Goal: Information Seeking & Learning: Learn about a topic

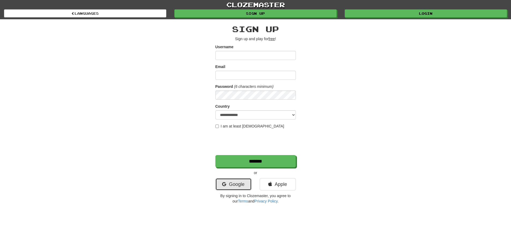
click at [232, 183] on link "Google" at bounding box center [233, 184] width 36 height 12
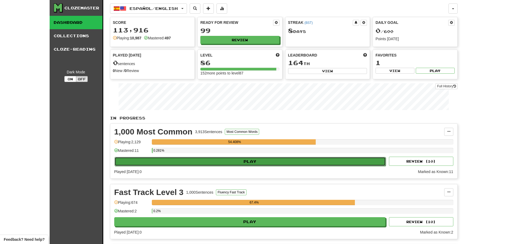
click at [201, 165] on button "Play" at bounding box center [251, 161] width 272 height 9
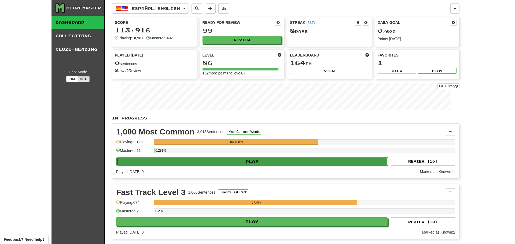
select select "**"
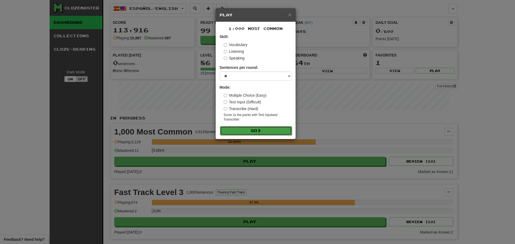
click at [256, 130] on button "Go" at bounding box center [256, 130] width 72 height 9
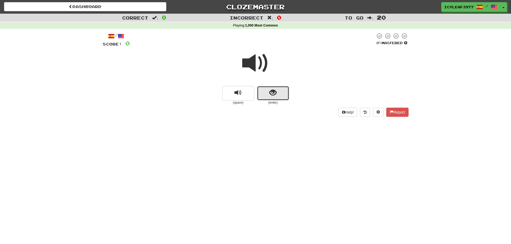
click at [270, 95] on span "show sentence" at bounding box center [272, 92] width 7 height 7
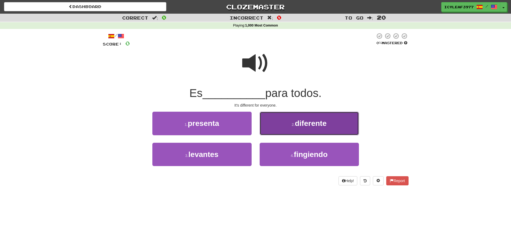
click at [278, 123] on button "2 . diferente" at bounding box center [309, 123] width 99 height 23
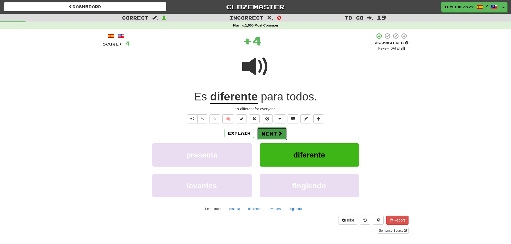
click at [271, 134] on button "Next" at bounding box center [272, 134] width 30 height 12
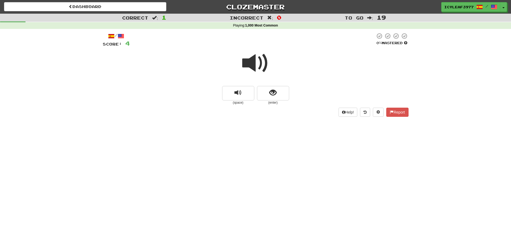
click at [251, 68] on span at bounding box center [255, 63] width 27 height 27
click at [263, 90] on button "show sentence" at bounding box center [273, 93] width 32 height 14
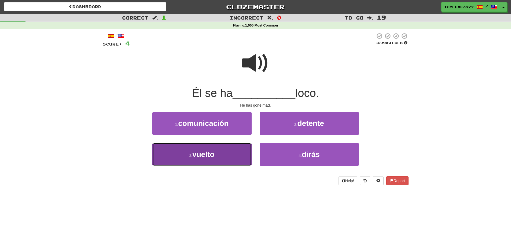
click at [237, 146] on button "3 . vuelto" at bounding box center [201, 154] width 99 height 23
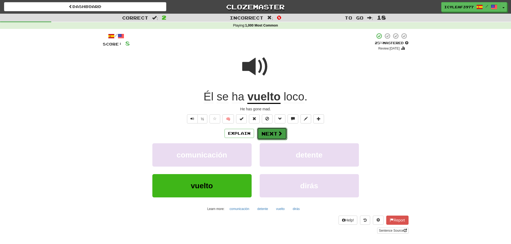
click at [262, 131] on button "Next" at bounding box center [272, 134] width 30 height 12
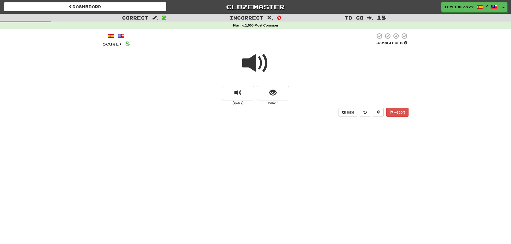
click at [254, 61] on span at bounding box center [255, 63] width 27 height 27
click at [280, 93] on button "show sentence" at bounding box center [273, 93] width 32 height 14
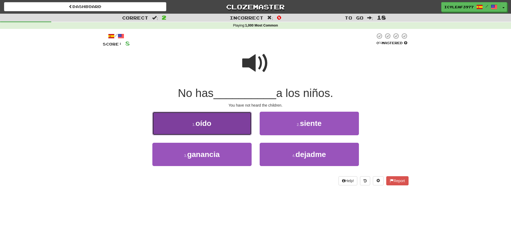
click at [235, 124] on button "1 . oído" at bounding box center [201, 123] width 99 height 23
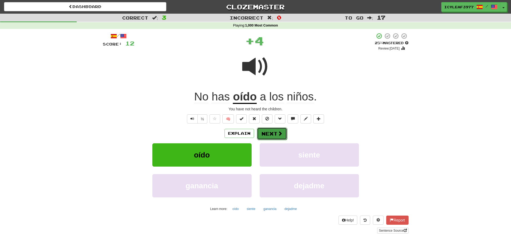
click at [269, 131] on button "Next" at bounding box center [272, 134] width 30 height 12
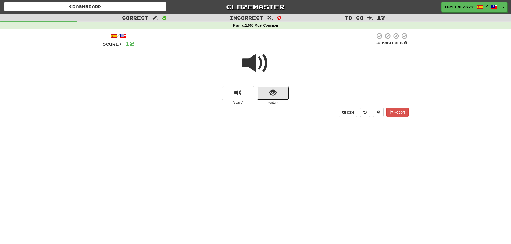
click at [267, 96] on button "show sentence" at bounding box center [273, 93] width 32 height 14
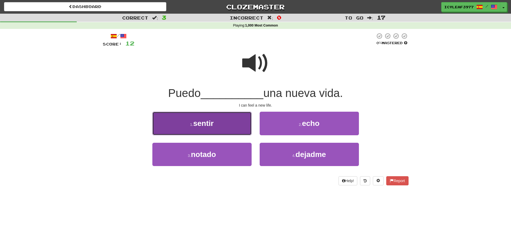
click at [232, 120] on button "1 . sentir" at bounding box center [201, 123] width 99 height 23
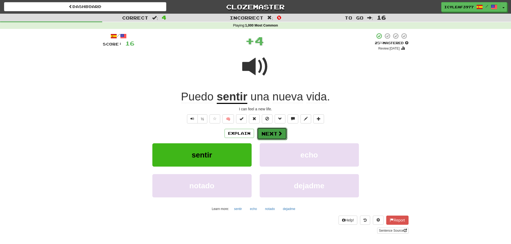
click at [266, 133] on button "Next" at bounding box center [272, 134] width 30 height 12
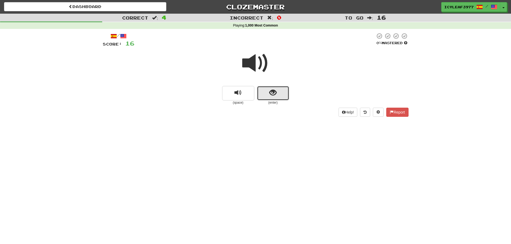
click at [263, 97] on button "show sentence" at bounding box center [273, 93] width 32 height 14
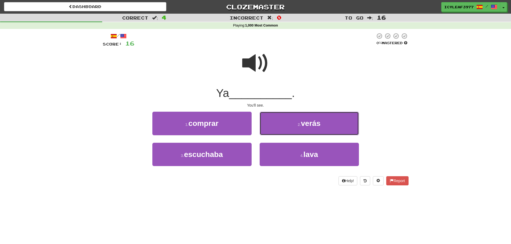
click at [274, 123] on button "2 . verás" at bounding box center [309, 123] width 99 height 23
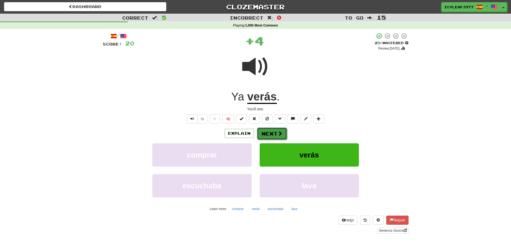
click at [269, 130] on button "Next" at bounding box center [272, 134] width 30 height 12
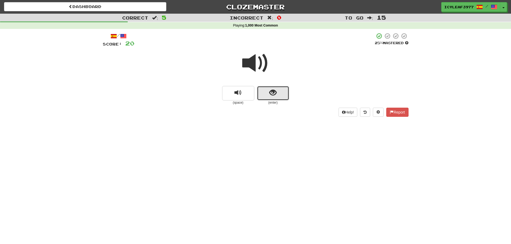
click at [266, 97] on button "show sentence" at bounding box center [273, 93] width 32 height 14
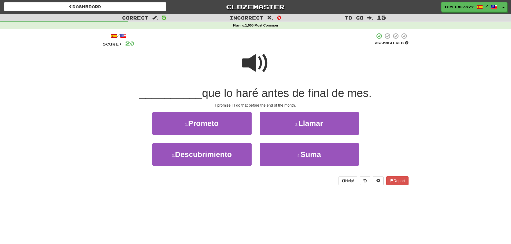
click at [253, 70] on span at bounding box center [255, 63] width 27 height 27
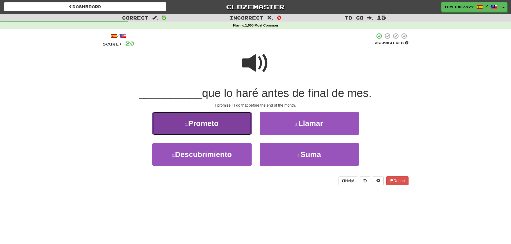
click at [210, 125] on span "Prometo" at bounding box center [203, 123] width 31 height 8
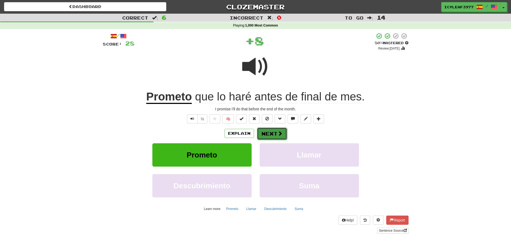
click at [272, 132] on button "Next" at bounding box center [272, 134] width 30 height 12
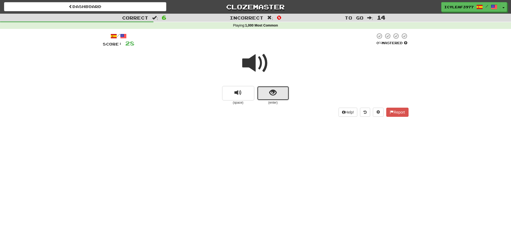
click at [271, 96] on span "show sentence" at bounding box center [272, 92] width 7 height 7
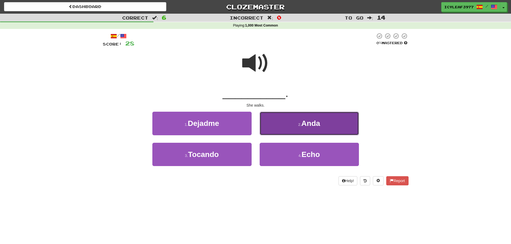
click at [271, 122] on button "2 . Anda" at bounding box center [309, 123] width 99 height 23
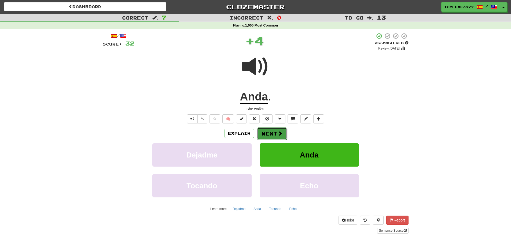
click at [267, 130] on button "Next" at bounding box center [272, 134] width 30 height 12
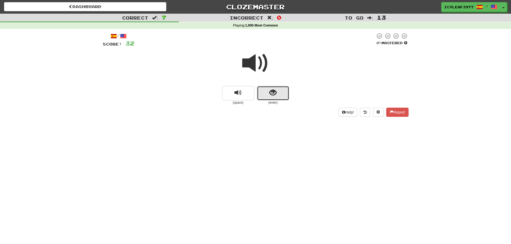
click at [270, 95] on span "show sentence" at bounding box center [272, 92] width 7 height 7
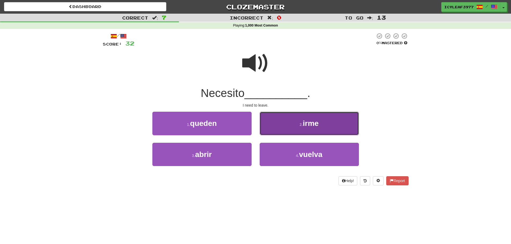
click at [272, 121] on button "2 . irme" at bounding box center [309, 123] width 99 height 23
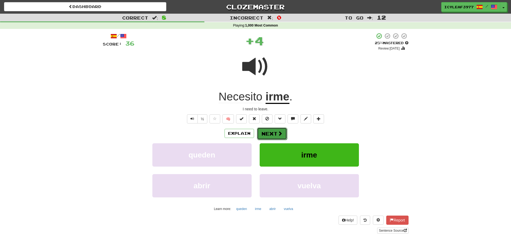
click at [272, 132] on button "Next" at bounding box center [272, 134] width 30 height 12
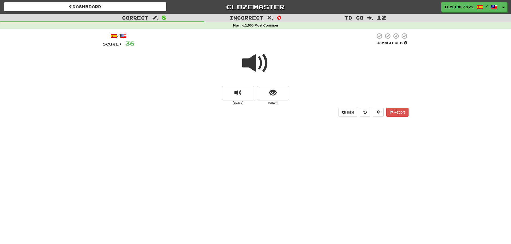
click at [256, 69] on span at bounding box center [255, 63] width 27 height 27
click at [268, 97] on button "show sentence" at bounding box center [273, 93] width 32 height 14
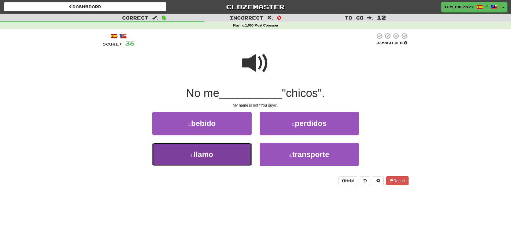
click at [212, 144] on button "3 . [GEOGRAPHIC_DATA]" at bounding box center [201, 154] width 99 height 23
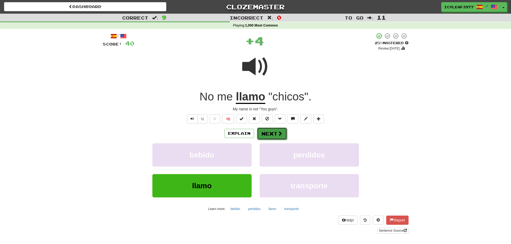
click at [271, 130] on button "Next" at bounding box center [272, 134] width 30 height 12
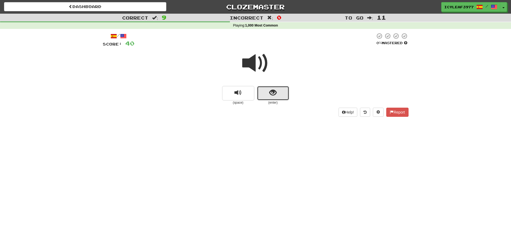
click at [265, 91] on button "show sentence" at bounding box center [273, 93] width 32 height 14
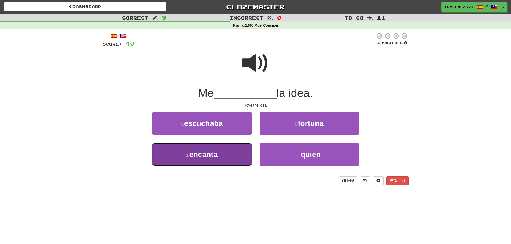
click at [213, 146] on button "3 . encanta" at bounding box center [201, 154] width 99 height 23
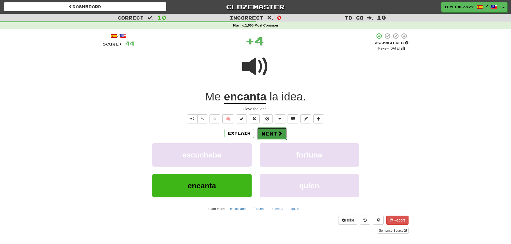
click at [269, 136] on button "Next" at bounding box center [272, 134] width 30 height 12
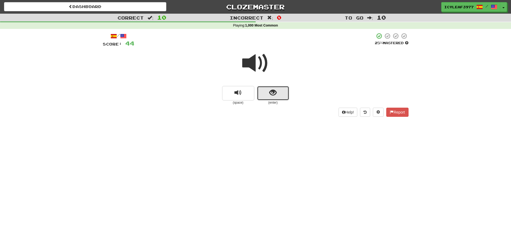
click at [270, 95] on span "show sentence" at bounding box center [272, 92] width 7 height 7
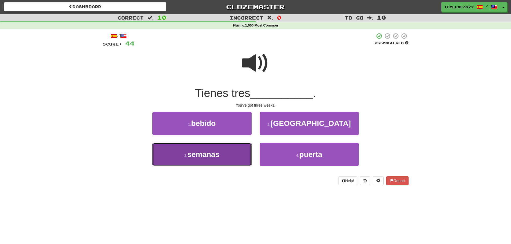
click at [238, 155] on button "3 . semanas" at bounding box center [201, 154] width 99 height 23
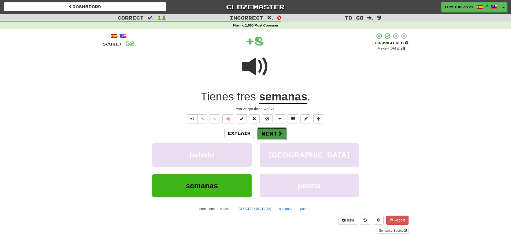
click at [271, 130] on button "Next" at bounding box center [272, 134] width 30 height 12
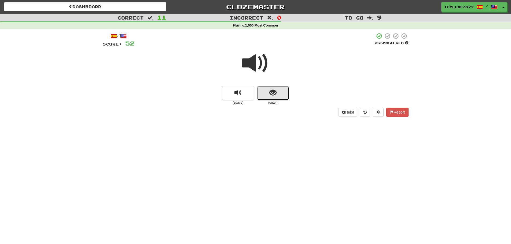
click at [266, 95] on button "show sentence" at bounding box center [273, 93] width 32 height 14
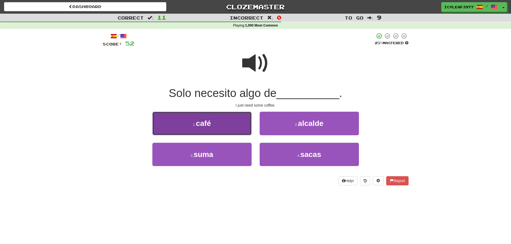
click at [232, 124] on button "1 . café" at bounding box center [201, 123] width 99 height 23
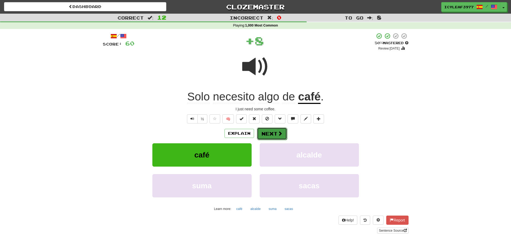
click at [275, 133] on button "Next" at bounding box center [272, 134] width 30 height 12
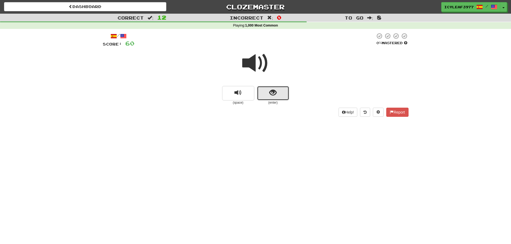
click at [266, 87] on button "show sentence" at bounding box center [273, 93] width 32 height 14
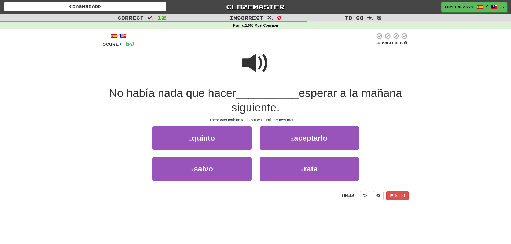
click at [251, 68] on span at bounding box center [255, 63] width 27 height 27
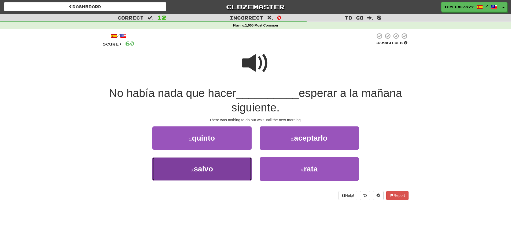
click at [221, 167] on button "3 . salvo" at bounding box center [201, 168] width 99 height 23
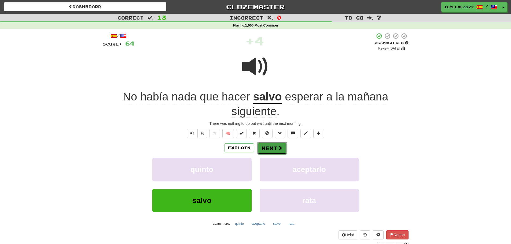
click at [263, 146] on button "Next" at bounding box center [272, 148] width 30 height 12
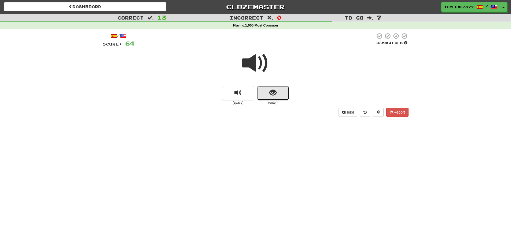
click at [262, 93] on button "show sentence" at bounding box center [273, 93] width 32 height 14
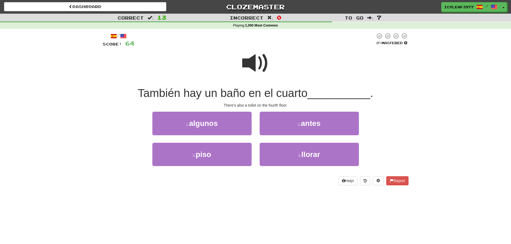
click at [254, 67] on span at bounding box center [255, 63] width 27 height 27
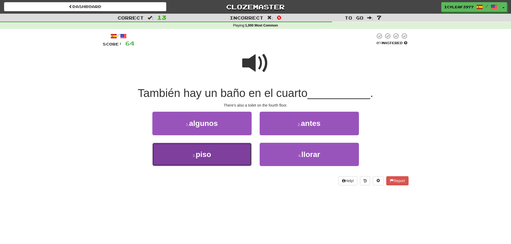
click at [226, 150] on button "3 . piso" at bounding box center [201, 154] width 99 height 23
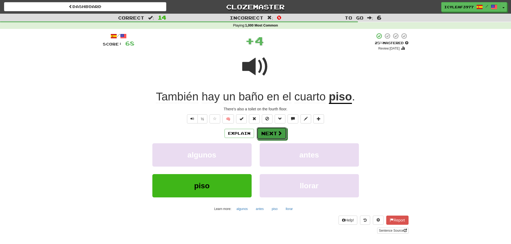
click at [272, 128] on button "Next" at bounding box center [272, 133] width 30 height 12
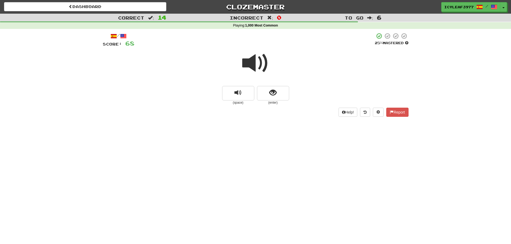
click at [258, 62] on span at bounding box center [255, 63] width 27 height 27
click at [275, 92] on span "show sentence" at bounding box center [272, 92] width 7 height 7
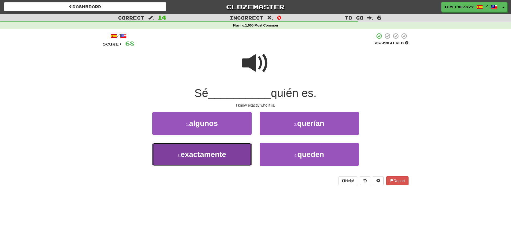
click at [217, 149] on button "3 . exactamente" at bounding box center [201, 154] width 99 height 23
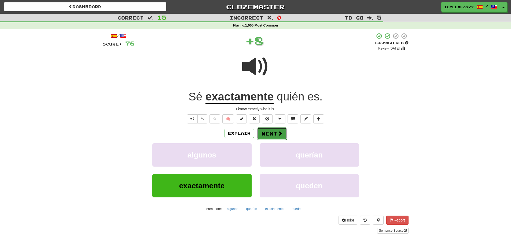
click at [270, 131] on button "Next" at bounding box center [272, 134] width 30 height 12
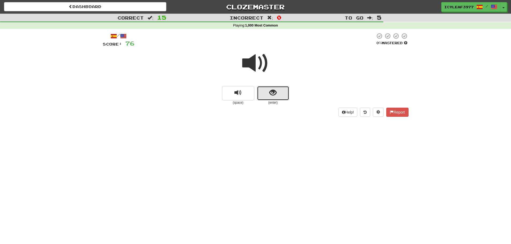
click at [265, 95] on button "show sentence" at bounding box center [273, 93] width 32 height 14
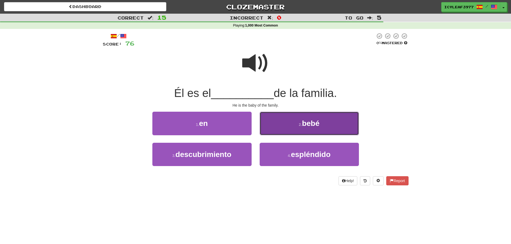
click at [283, 126] on button "2 . [GEOGRAPHIC_DATA]" at bounding box center [309, 123] width 99 height 23
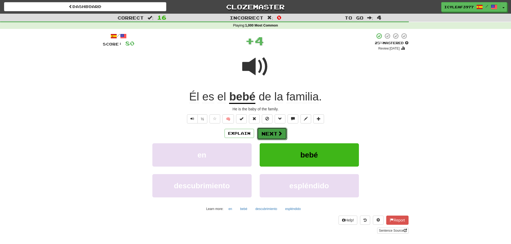
click at [267, 134] on button "Next" at bounding box center [272, 134] width 30 height 12
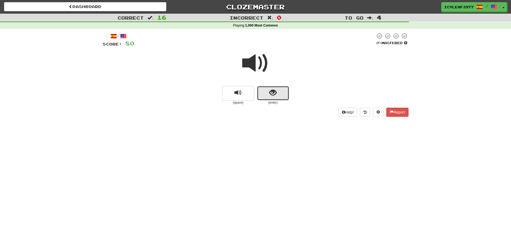
click at [267, 95] on button "show sentence" at bounding box center [273, 93] width 32 height 14
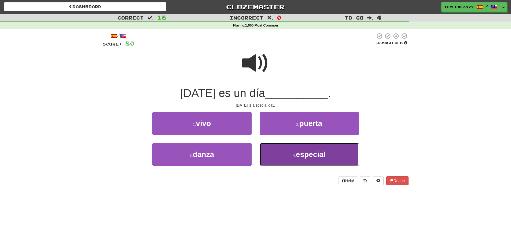
click at [272, 147] on button "4 . especial" at bounding box center [309, 154] width 99 height 23
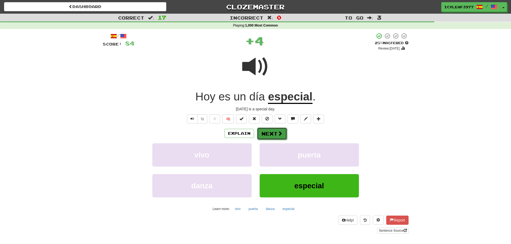
click at [270, 135] on button "Next" at bounding box center [272, 134] width 30 height 12
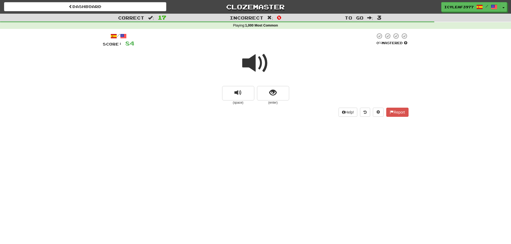
click at [277, 101] on small "(enter)" at bounding box center [273, 103] width 32 height 5
click at [276, 96] on span "show sentence" at bounding box center [272, 92] width 7 height 7
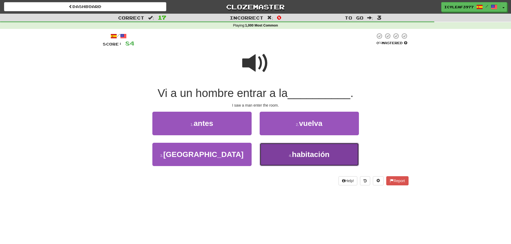
click at [284, 153] on button "4 . habitación" at bounding box center [309, 154] width 99 height 23
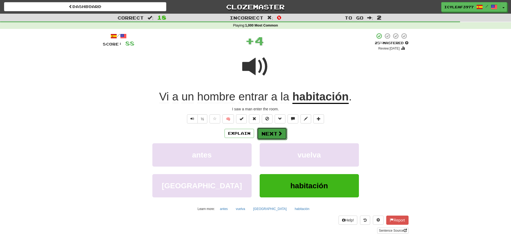
click at [272, 134] on button "Next" at bounding box center [272, 134] width 30 height 12
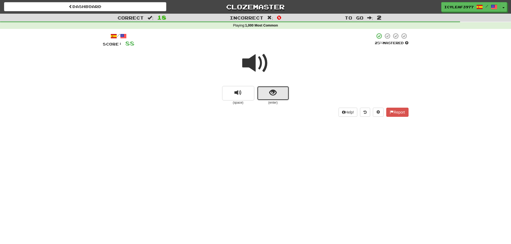
click at [266, 96] on button "show sentence" at bounding box center [273, 93] width 32 height 14
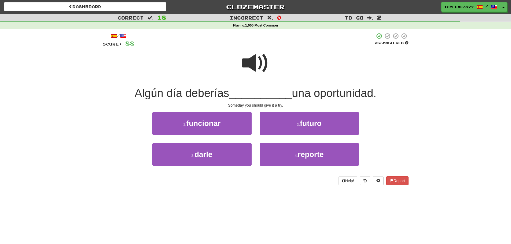
click at [252, 64] on span at bounding box center [255, 63] width 27 height 27
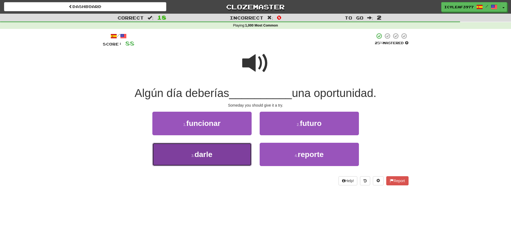
click at [233, 149] on button "3 . darle" at bounding box center [201, 154] width 99 height 23
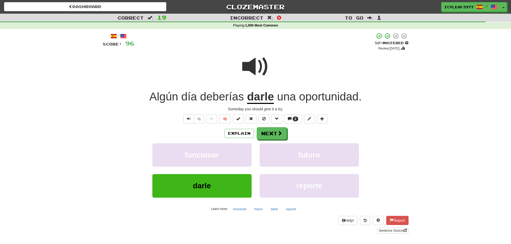
click at [310, 98] on span "oportunidad" at bounding box center [329, 96] width 60 height 13
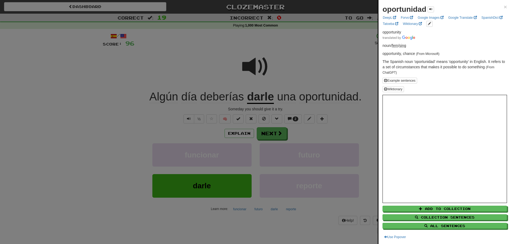
click at [328, 66] on div at bounding box center [255, 122] width 511 height 244
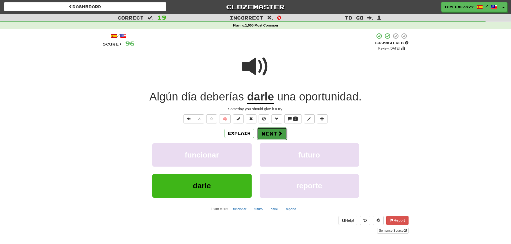
click at [274, 133] on button "Next" at bounding box center [272, 134] width 30 height 12
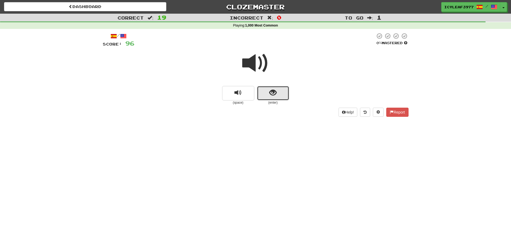
click at [267, 96] on button "show sentence" at bounding box center [273, 93] width 32 height 14
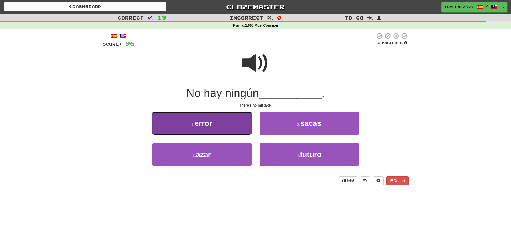
click at [238, 124] on button "1 . error" at bounding box center [201, 123] width 99 height 23
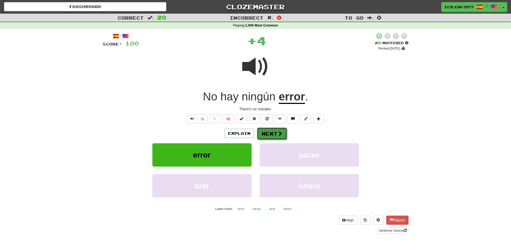
click at [274, 135] on button "Next" at bounding box center [272, 134] width 30 height 12
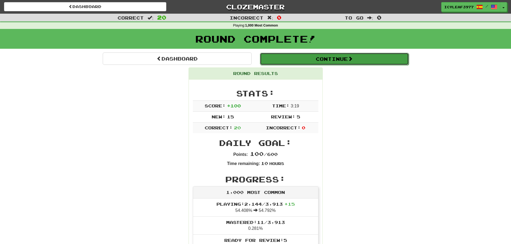
click at [302, 61] on button "Continue" at bounding box center [334, 59] width 149 height 12
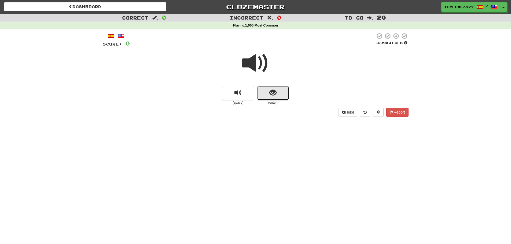
click at [269, 93] on button "show sentence" at bounding box center [273, 93] width 32 height 14
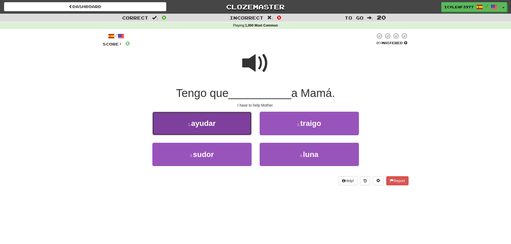
click at [226, 119] on button "1 . ayudar" at bounding box center [201, 123] width 99 height 23
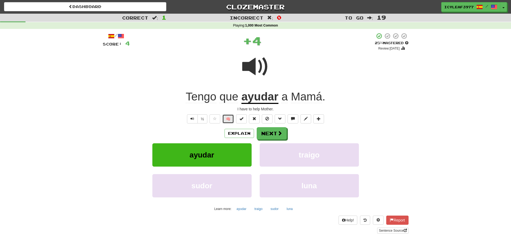
click at [226, 119] on button "🧠" at bounding box center [228, 119] width 12 height 9
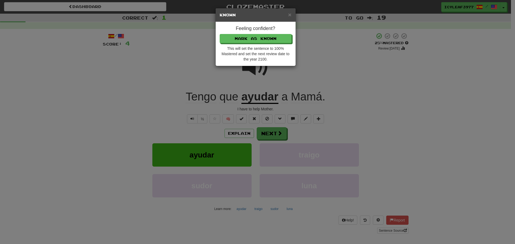
click at [310, 76] on div "× Known Feeling confident? [PERSON_NAME] as Known This will set the sentence to…" at bounding box center [257, 122] width 515 height 244
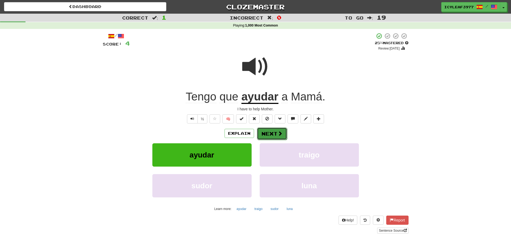
click at [279, 130] on button "Next" at bounding box center [272, 134] width 30 height 12
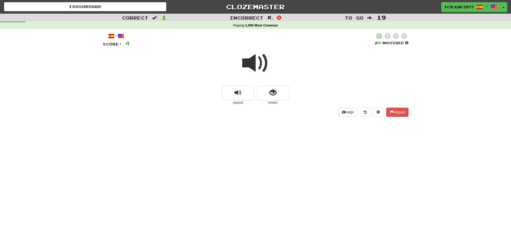
click at [252, 63] on span at bounding box center [255, 63] width 27 height 27
click at [262, 90] on button "show sentence" at bounding box center [273, 93] width 32 height 14
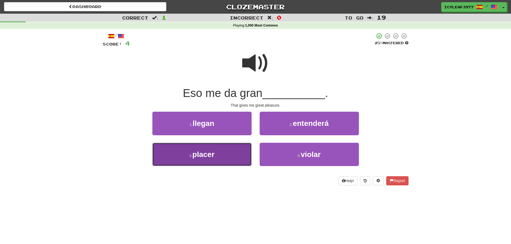
click at [220, 152] on button "3 . placer" at bounding box center [201, 154] width 99 height 23
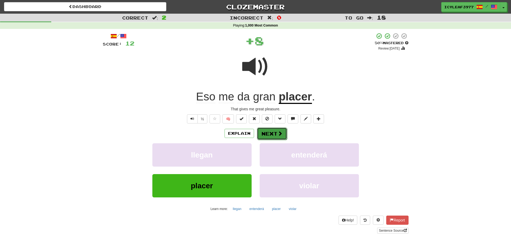
click at [267, 131] on button "Next" at bounding box center [272, 134] width 30 height 12
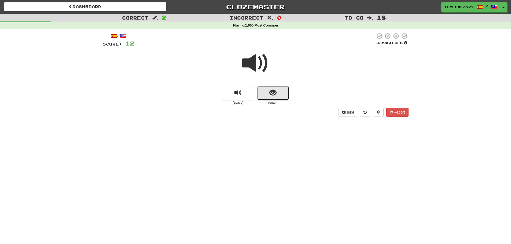
click at [268, 94] on button "show sentence" at bounding box center [273, 93] width 32 height 14
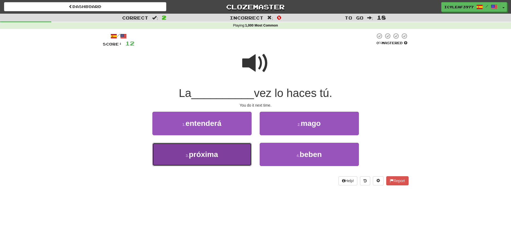
click at [229, 159] on button "3 . próxima" at bounding box center [201, 154] width 99 height 23
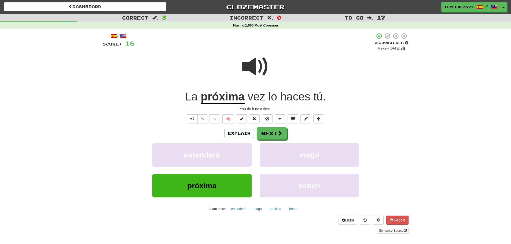
click at [298, 99] on span "haces" at bounding box center [295, 96] width 30 height 13
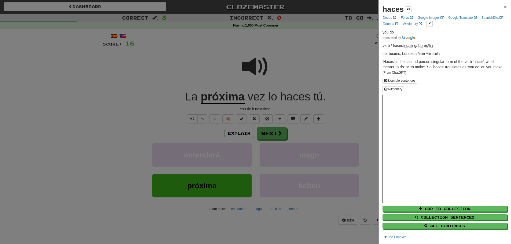
click at [504, 8] on span "×" at bounding box center [505, 7] width 3 height 6
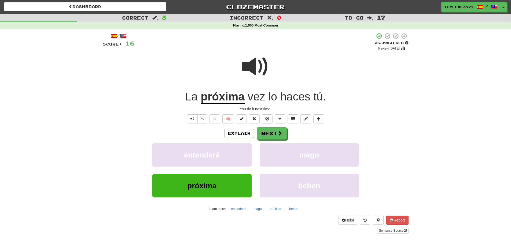
click at [318, 97] on span "tú" at bounding box center [317, 96] width 9 height 13
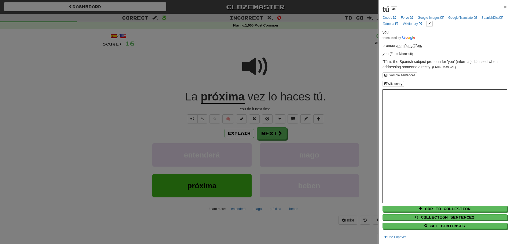
click at [504, 7] on span "×" at bounding box center [505, 7] width 3 height 6
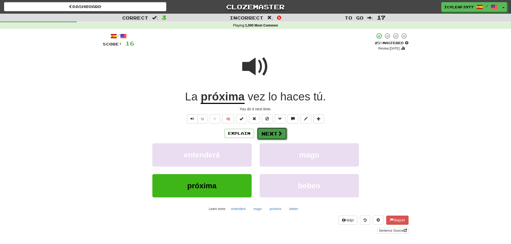
click at [270, 131] on button "Next" at bounding box center [272, 134] width 30 height 12
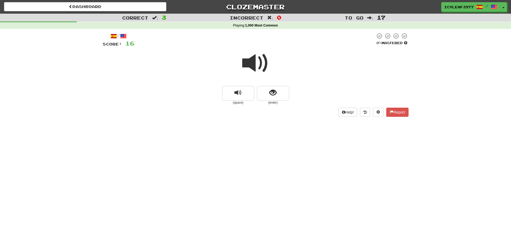
click at [256, 69] on span at bounding box center [255, 63] width 27 height 27
click at [272, 96] on span "show sentence" at bounding box center [272, 92] width 7 height 7
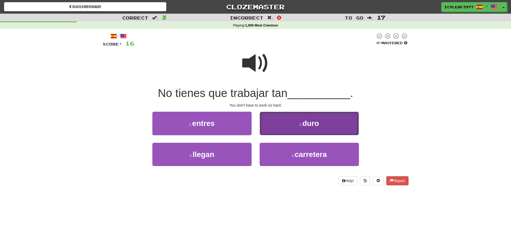
click at [265, 120] on button "2 . duro" at bounding box center [309, 123] width 99 height 23
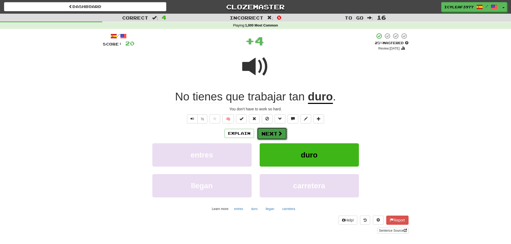
click at [273, 131] on button "Next" at bounding box center [272, 134] width 30 height 12
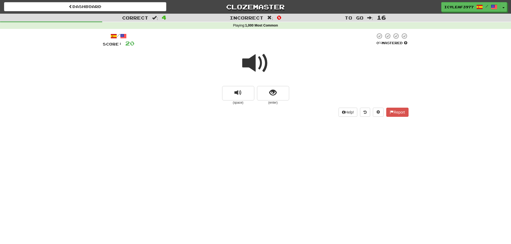
click at [254, 67] on span at bounding box center [255, 63] width 27 height 27
click at [274, 95] on span "show sentence" at bounding box center [272, 92] width 7 height 7
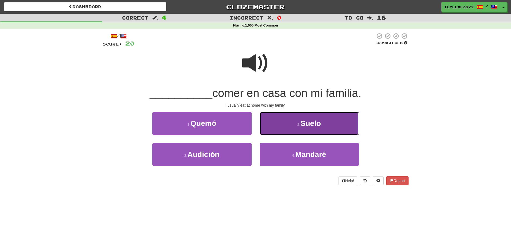
click at [272, 121] on button "2 . [GEOGRAPHIC_DATA]" at bounding box center [309, 123] width 99 height 23
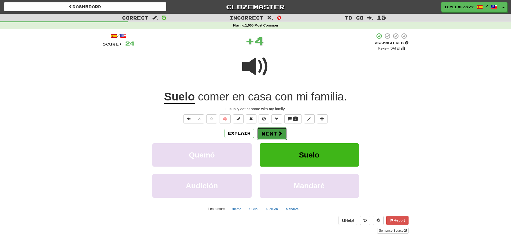
click at [278, 131] on span at bounding box center [280, 133] width 5 height 5
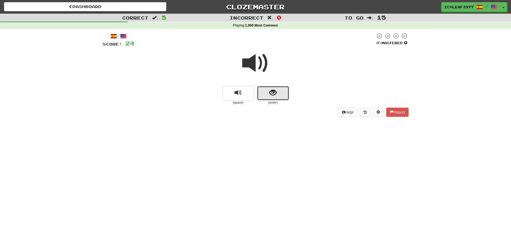
click at [280, 97] on button "show sentence" at bounding box center [273, 93] width 32 height 14
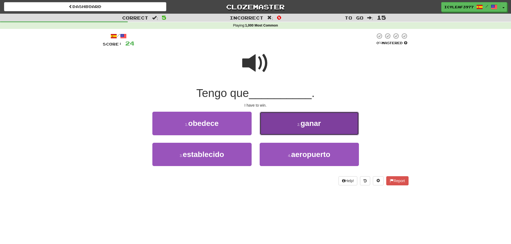
click at [275, 118] on button "2 . ganar" at bounding box center [309, 123] width 99 height 23
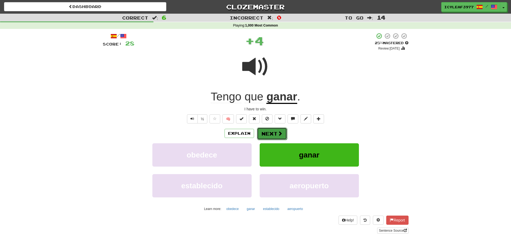
click at [267, 131] on button "Next" at bounding box center [272, 134] width 30 height 12
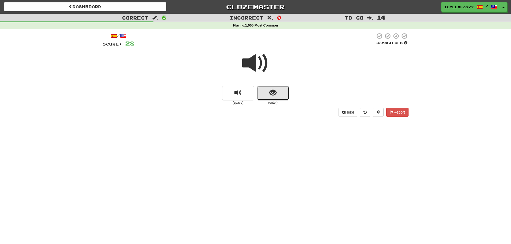
click at [270, 95] on span "show sentence" at bounding box center [272, 92] width 7 height 7
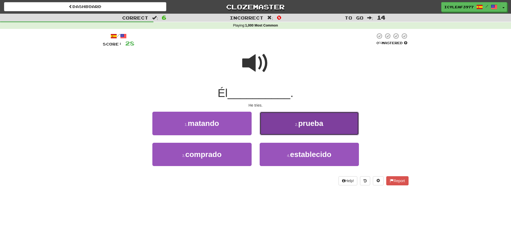
click at [278, 123] on button "2 . prueba" at bounding box center [309, 123] width 99 height 23
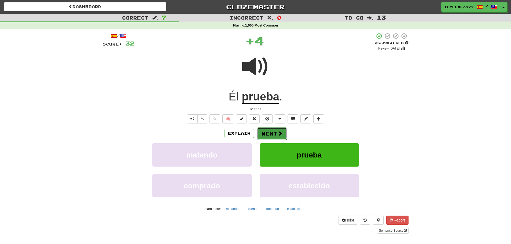
click at [274, 131] on button "Next" at bounding box center [272, 134] width 30 height 12
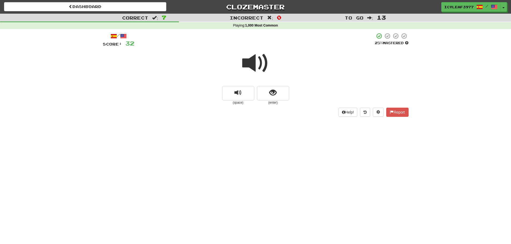
click at [254, 69] on span at bounding box center [255, 63] width 27 height 27
click at [278, 95] on button "show sentence" at bounding box center [273, 93] width 32 height 14
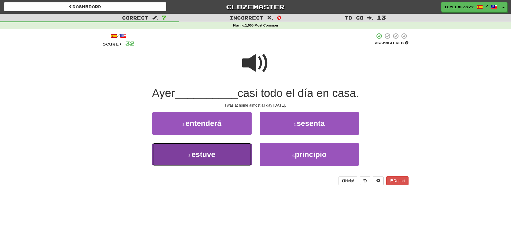
click at [217, 148] on button "3 . estuve" at bounding box center [201, 154] width 99 height 23
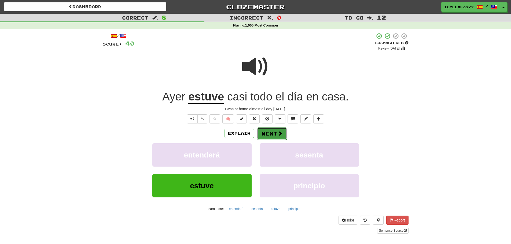
click at [265, 131] on button "Next" at bounding box center [272, 134] width 30 height 12
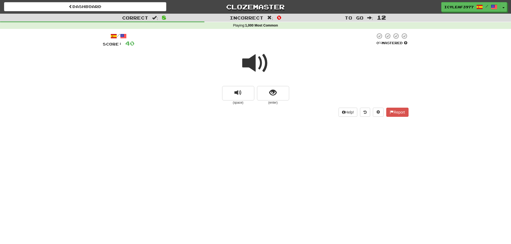
click at [255, 70] on span at bounding box center [255, 63] width 27 height 27
click at [274, 93] on span "show sentence" at bounding box center [272, 92] width 7 height 7
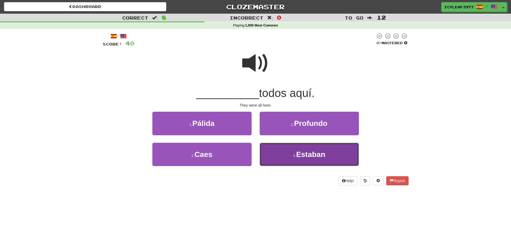
click at [280, 151] on button "4 . Estaban" at bounding box center [309, 154] width 99 height 23
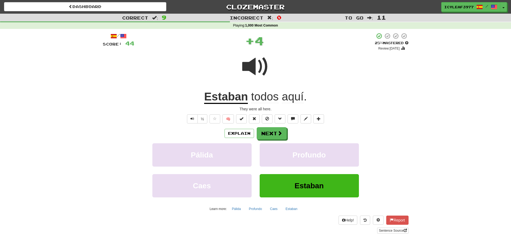
click at [233, 100] on u "Estaban" at bounding box center [226, 97] width 44 height 14
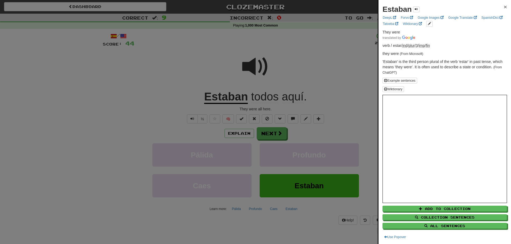
click at [504, 5] on span "×" at bounding box center [505, 7] width 3 height 6
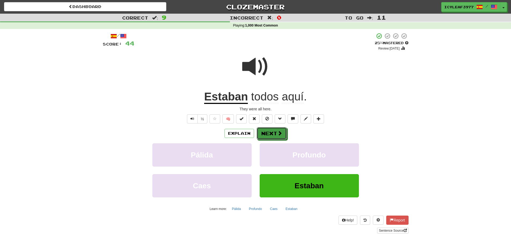
click at [270, 131] on button "Next" at bounding box center [272, 133] width 30 height 12
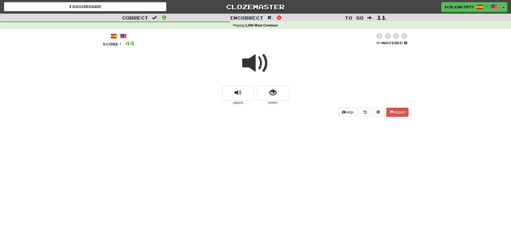
drag, startPoint x: 252, startPoint y: 66, endPoint x: 260, endPoint y: 78, distance: 14.4
click at [251, 67] on span at bounding box center [255, 63] width 27 height 27
click at [269, 91] on button "show sentence" at bounding box center [273, 93] width 32 height 14
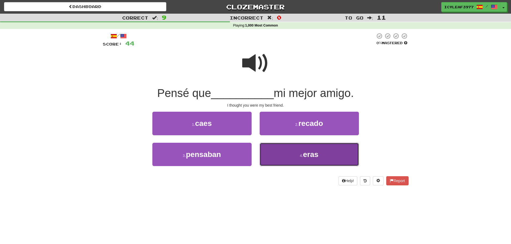
click at [288, 159] on button "4 . eras" at bounding box center [309, 154] width 99 height 23
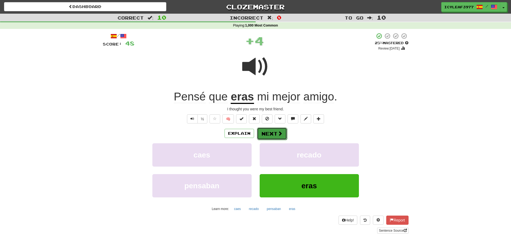
click at [279, 131] on span at bounding box center [280, 133] width 5 height 5
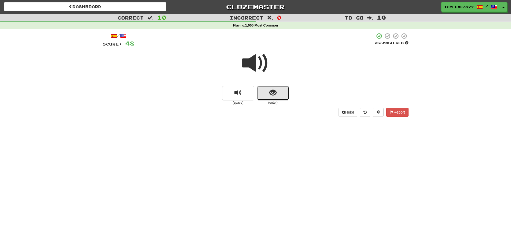
click at [274, 95] on span "show sentence" at bounding box center [272, 92] width 7 height 7
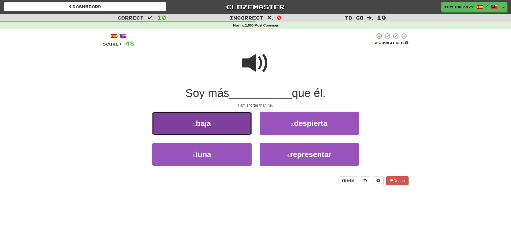
click at [232, 123] on button "1 . baja" at bounding box center [201, 123] width 99 height 23
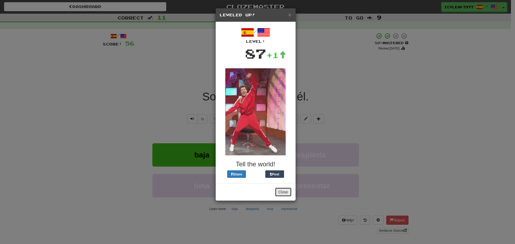
click at [284, 191] on button "Close" at bounding box center [283, 192] width 17 height 9
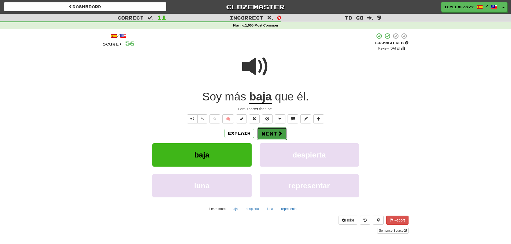
click at [273, 136] on button "Next" at bounding box center [272, 134] width 30 height 12
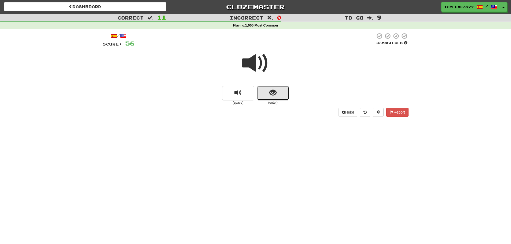
click at [266, 92] on button "show sentence" at bounding box center [273, 93] width 32 height 14
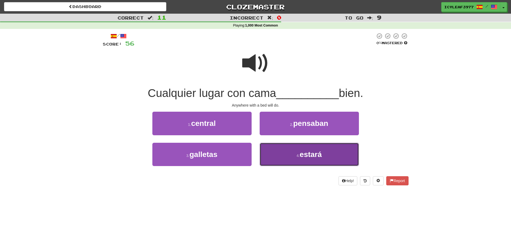
click at [278, 150] on button "4 . estará" at bounding box center [309, 154] width 99 height 23
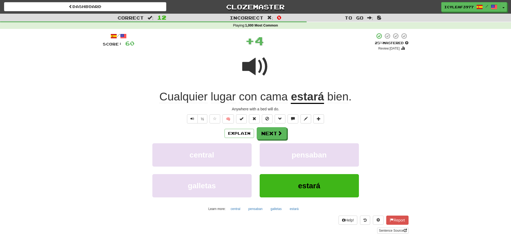
click at [188, 99] on span "Cualquier" at bounding box center [183, 96] width 48 height 13
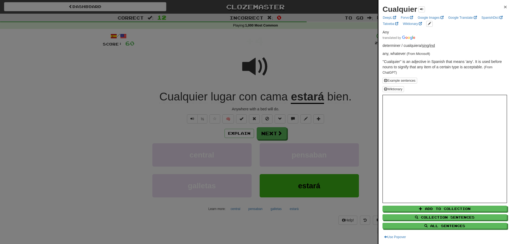
click at [504, 7] on span "×" at bounding box center [505, 7] width 3 height 6
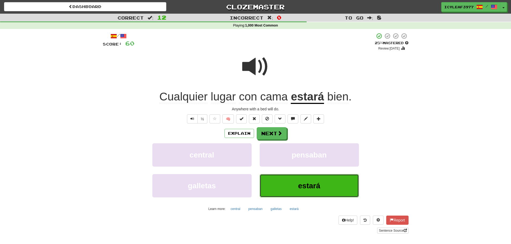
click at [278, 183] on button "estará" at bounding box center [309, 185] width 99 height 23
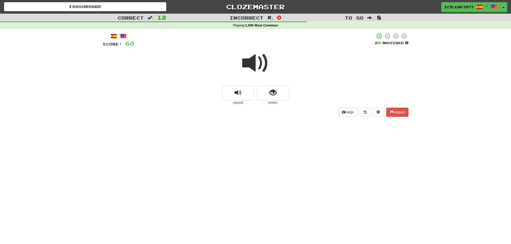
click at [252, 66] on span at bounding box center [255, 63] width 27 height 27
click at [270, 92] on span "show sentence" at bounding box center [272, 92] width 7 height 7
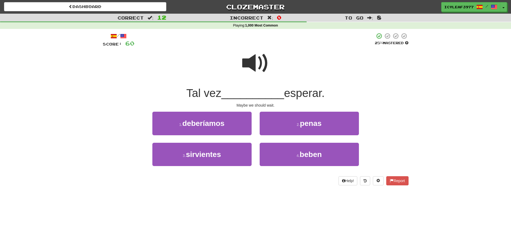
click at [251, 67] on span at bounding box center [255, 63] width 27 height 27
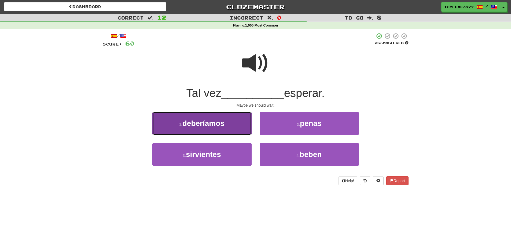
click at [225, 120] on button "1 . deberíamos" at bounding box center [201, 123] width 99 height 23
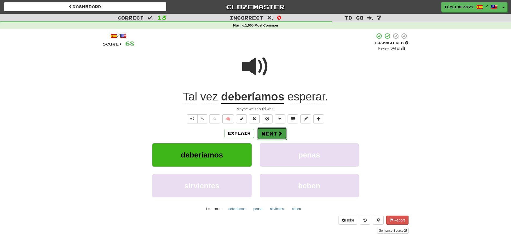
click at [265, 130] on button "Next" at bounding box center [272, 134] width 30 height 12
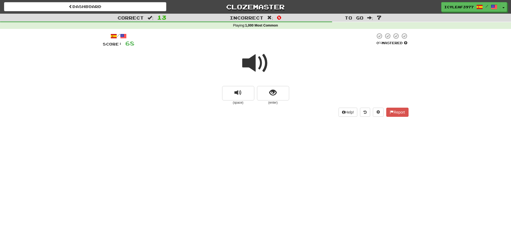
click at [255, 65] on span at bounding box center [255, 63] width 27 height 27
click at [253, 66] on span at bounding box center [255, 63] width 27 height 27
click at [277, 91] on button "show sentence" at bounding box center [273, 93] width 32 height 14
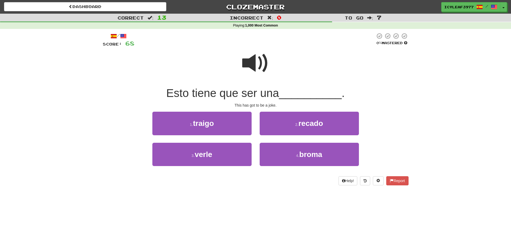
click at [249, 64] on span at bounding box center [255, 63] width 27 height 27
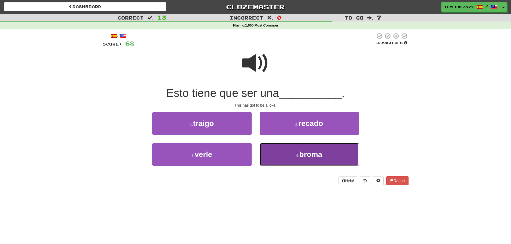
click at [276, 156] on button "4 . [GEOGRAPHIC_DATA]" at bounding box center [309, 154] width 99 height 23
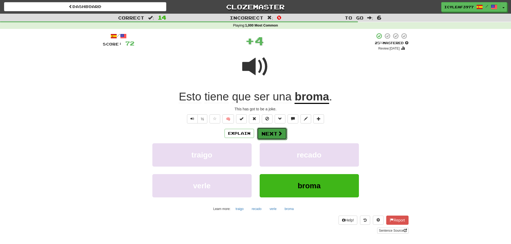
click at [271, 137] on button "Next" at bounding box center [272, 134] width 30 height 12
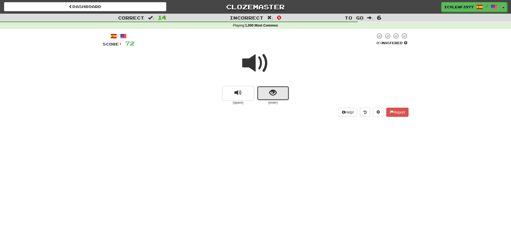
click at [263, 91] on button "show sentence" at bounding box center [273, 93] width 32 height 14
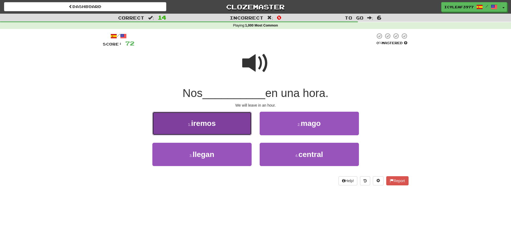
click at [240, 123] on button "1 . iremos" at bounding box center [201, 123] width 99 height 23
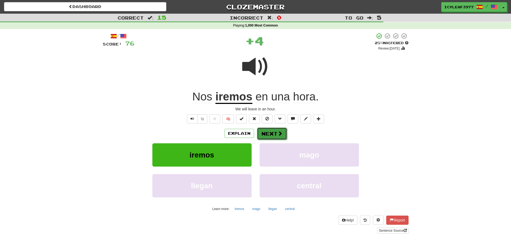
click at [264, 129] on button "Next" at bounding box center [272, 134] width 30 height 12
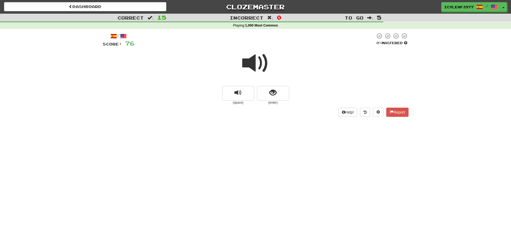
click at [252, 67] on span at bounding box center [255, 63] width 27 height 27
click at [273, 92] on span "show sentence" at bounding box center [272, 92] width 7 height 7
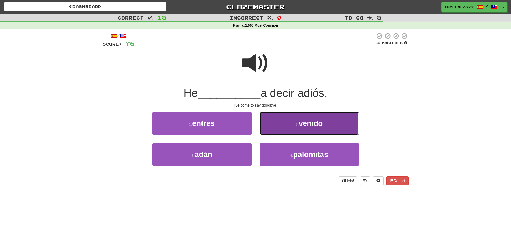
click at [277, 129] on button "2 . venido" at bounding box center [309, 123] width 99 height 23
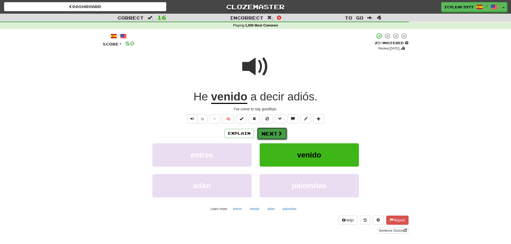
click at [273, 137] on button "Next" at bounding box center [272, 134] width 30 height 12
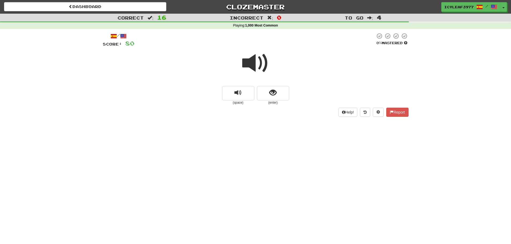
click at [255, 73] on span at bounding box center [255, 63] width 27 height 27
click at [278, 89] on button "show sentence" at bounding box center [273, 93] width 32 height 14
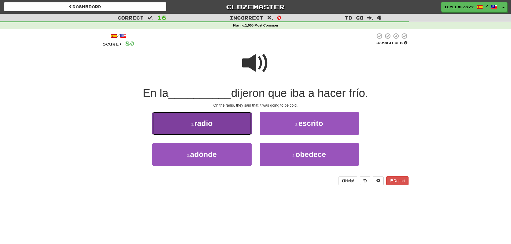
click at [188, 122] on button "1 . radio" at bounding box center [201, 123] width 99 height 23
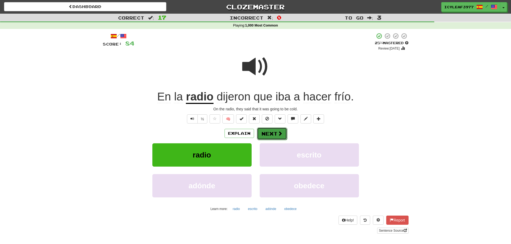
click at [271, 131] on button "Next" at bounding box center [272, 134] width 30 height 12
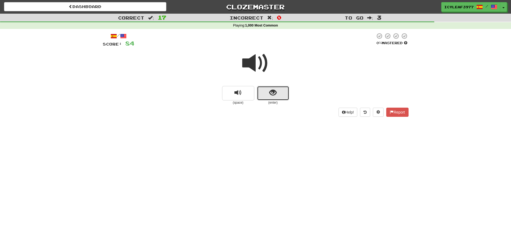
click at [272, 97] on span "show sentence" at bounding box center [272, 92] width 7 height 7
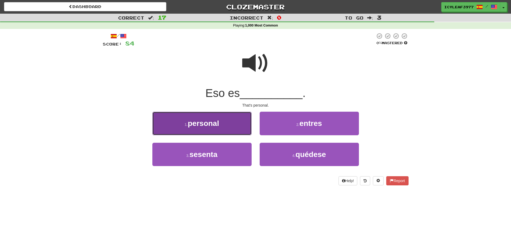
click at [236, 124] on button "1 . personal" at bounding box center [201, 123] width 99 height 23
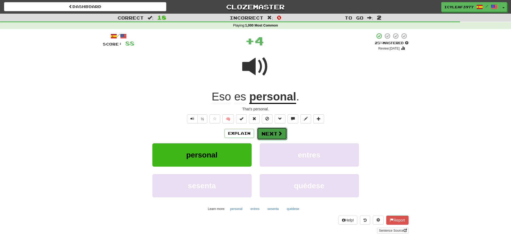
click at [263, 131] on button "Next" at bounding box center [272, 134] width 30 height 12
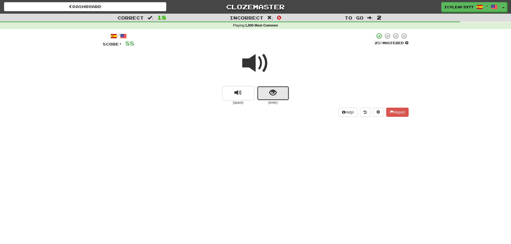
click at [269, 98] on button "show sentence" at bounding box center [273, 93] width 32 height 14
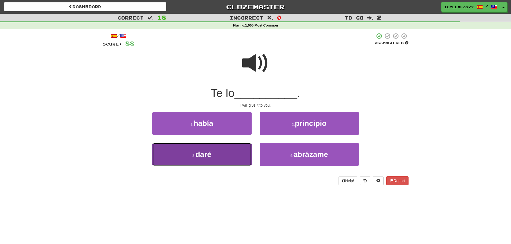
click at [205, 149] on button "3 . daré" at bounding box center [201, 154] width 99 height 23
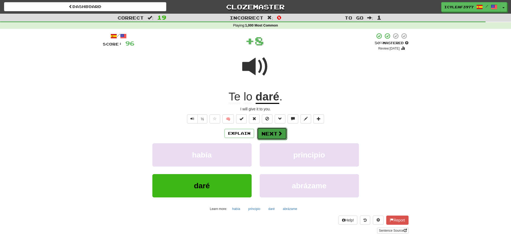
click at [259, 132] on button "Next" at bounding box center [272, 134] width 30 height 12
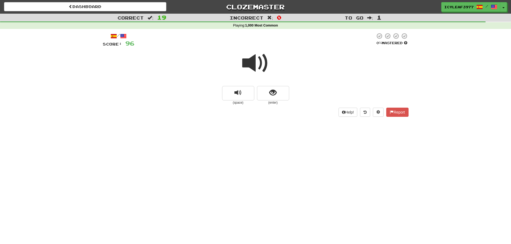
click at [247, 63] on span at bounding box center [255, 63] width 27 height 27
click at [275, 95] on span "show sentence" at bounding box center [272, 92] width 7 height 7
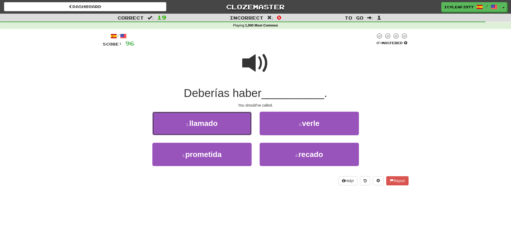
click at [238, 126] on button "1 . llamado" at bounding box center [201, 123] width 99 height 23
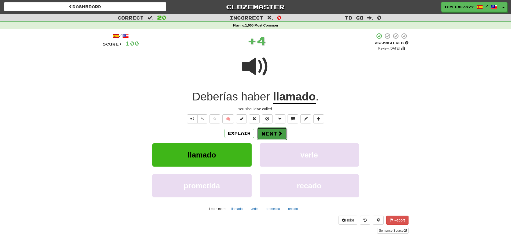
click at [269, 130] on button "Next" at bounding box center [272, 134] width 30 height 12
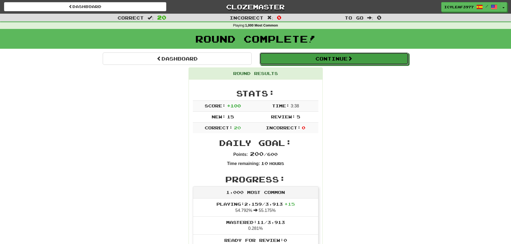
click at [308, 61] on button "Continue" at bounding box center [334, 59] width 149 height 12
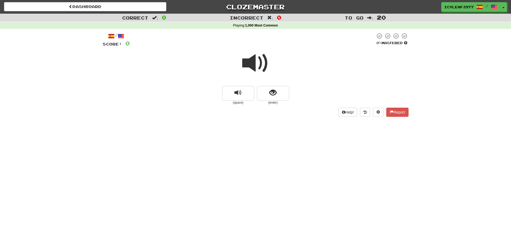
click at [256, 92] on div "(space) (enter)" at bounding box center [256, 95] width 306 height 19
click at [261, 94] on button "show sentence" at bounding box center [273, 93] width 32 height 14
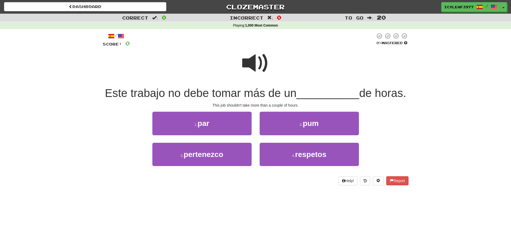
click at [248, 65] on span at bounding box center [255, 63] width 27 height 27
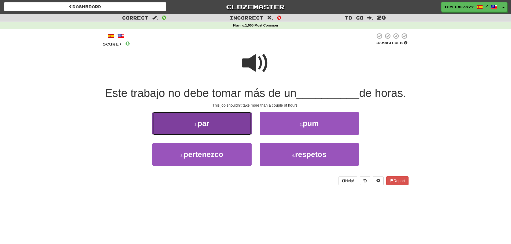
click at [214, 132] on button "1 . par" at bounding box center [201, 123] width 99 height 23
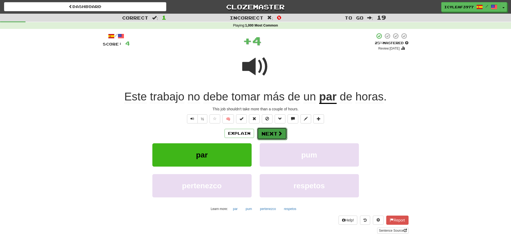
click at [265, 135] on button "Next" at bounding box center [272, 134] width 30 height 12
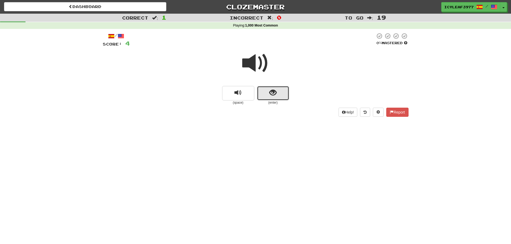
click at [269, 96] on button "show sentence" at bounding box center [273, 93] width 32 height 14
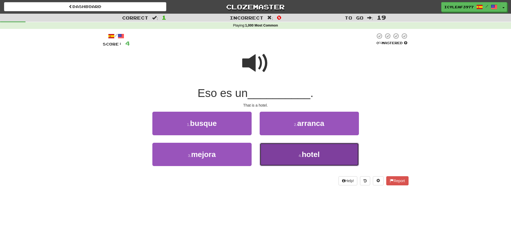
click at [281, 156] on button "4 . hotel" at bounding box center [309, 154] width 99 height 23
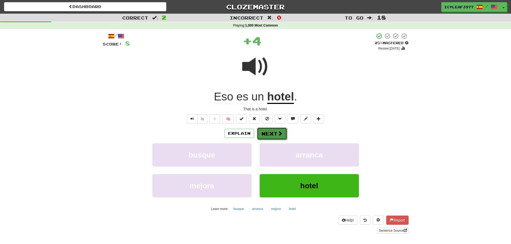
click at [273, 133] on button "Next" at bounding box center [272, 134] width 30 height 12
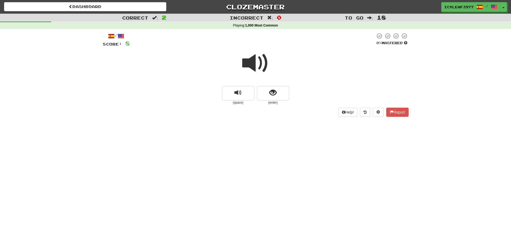
click at [258, 69] on span at bounding box center [255, 63] width 27 height 27
click at [272, 91] on span "show sentence" at bounding box center [272, 92] width 7 height 7
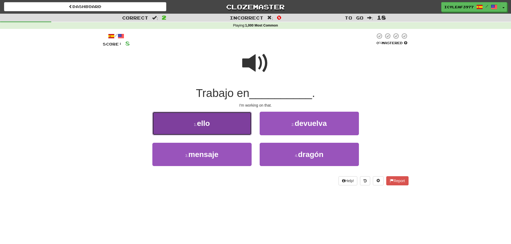
click at [228, 123] on button "1 . ello" at bounding box center [201, 123] width 99 height 23
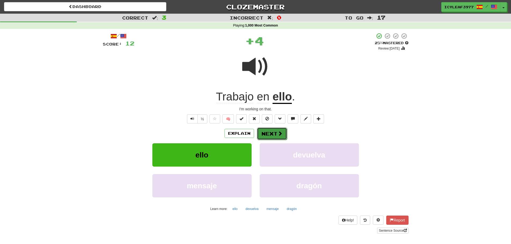
click at [265, 133] on button "Next" at bounding box center [272, 134] width 30 height 12
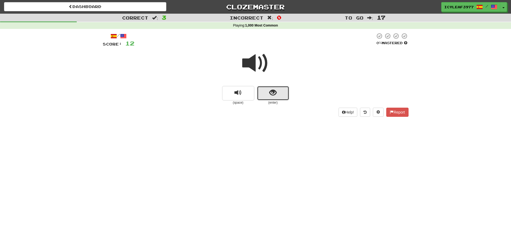
click at [275, 97] on span "show sentence" at bounding box center [272, 92] width 7 height 7
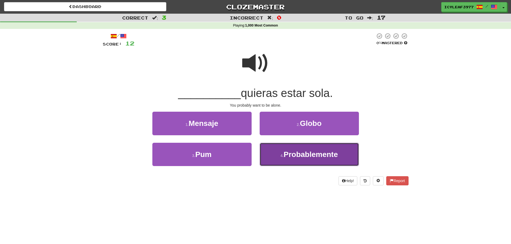
click at [275, 153] on button "4 . Probablemente" at bounding box center [309, 154] width 99 height 23
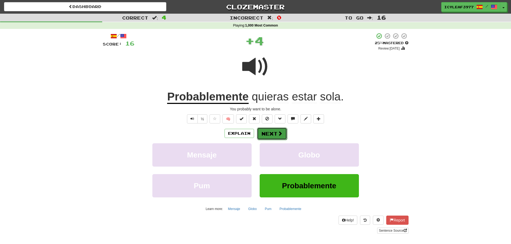
click at [272, 133] on button "Next" at bounding box center [272, 134] width 30 height 12
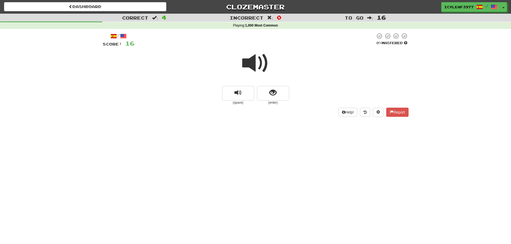
click at [256, 68] on span at bounding box center [255, 63] width 27 height 27
click at [267, 89] on button "show sentence" at bounding box center [273, 93] width 32 height 14
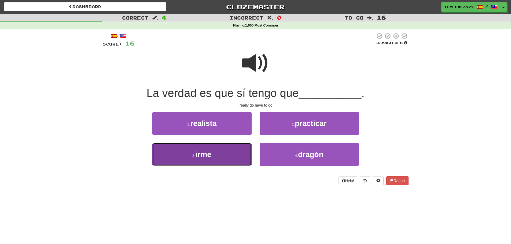
click at [214, 155] on button "3 . irme" at bounding box center [201, 154] width 99 height 23
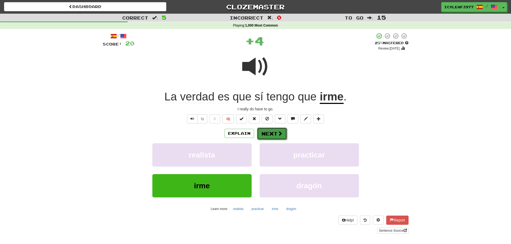
click at [265, 131] on button "Next" at bounding box center [272, 134] width 30 height 12
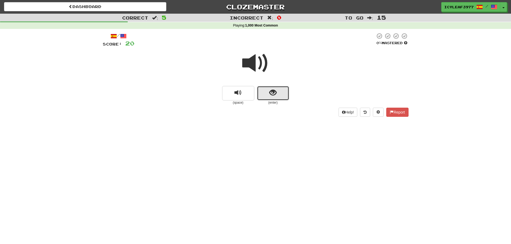
click at [260, 92] on button "show sentence" at bounding box center [273, 93] width 32 height 14
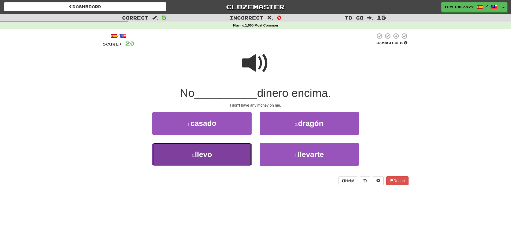
click at [231, 151] on button "3 . llevo" at bounding box center [201, 154] width 99 height 23
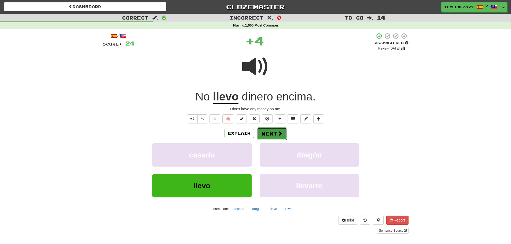
click at [260, 132] on button "Next" at bounding box center [272, 134] width 30 height 12
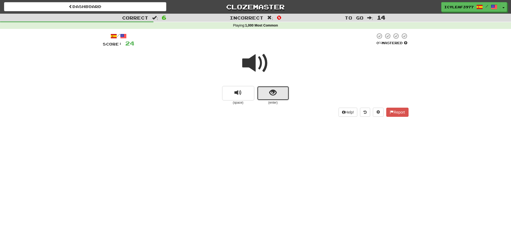
click at [270, 93] on span "show sentence" at bounding box center [272, 92] width 7 height 7
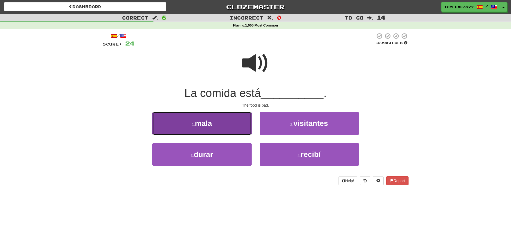
click at [219, 129] on button "1 . mala" at bounding box center [201, 123] width 99 height 23
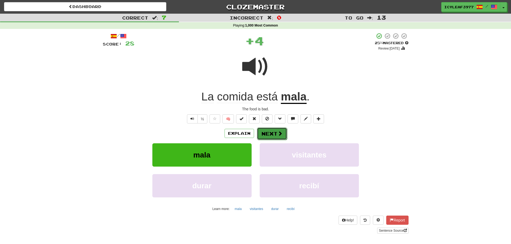
click at [273, 134] on button "Next" at bounding box center [272, 134] width 30 height 12
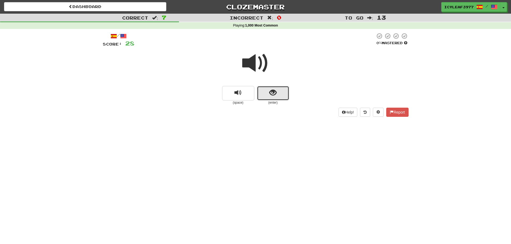
click at [269, 91] on button "show sentence" at bounding box center [273, 93] width 32 height 14
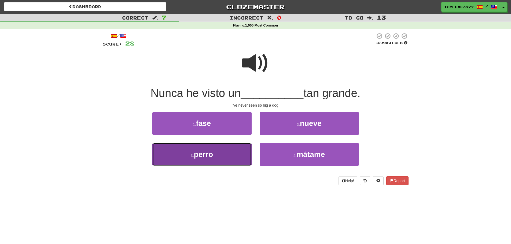
click at [217, 159] on button "3 . perro" at bounding box center [201, 154] width 99 height 23
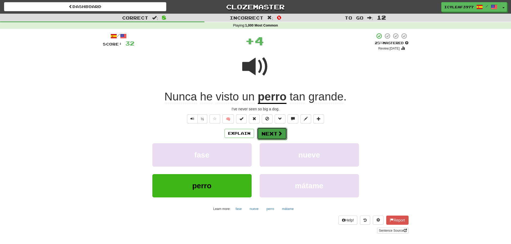
click at [279, 131] on span at bounding box center [280, 133] width 5 height 5
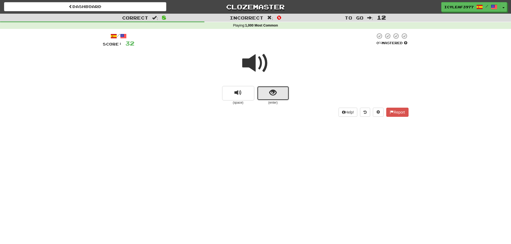
click at [269, 95] on button "show sentence" at bounding box center [273, 93] width 32 height 14
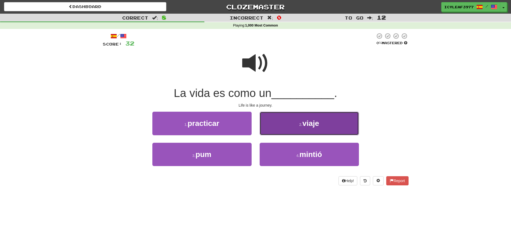
click at [277, 124] on button "2 . viaje" at bounding box center [309, 123] width 99 height 23
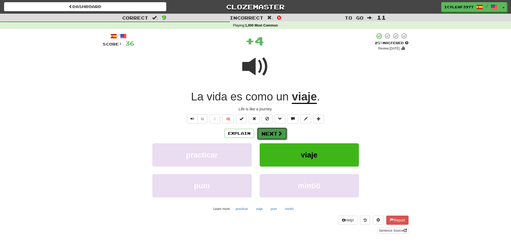
click at [266, 131] on button "Next" at bounding box center [272, 134] width 30 height 12
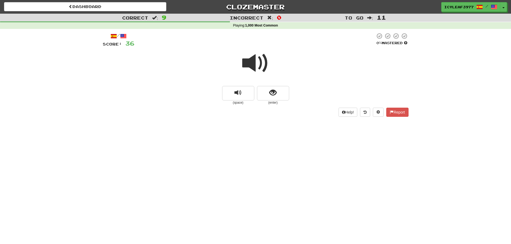
click at [253, 68] on span at bounding box center [255, 63] width 27 height 27
click at [270, 89] on span "show sentence" at bounding box center [272, 92] width 7 height 7
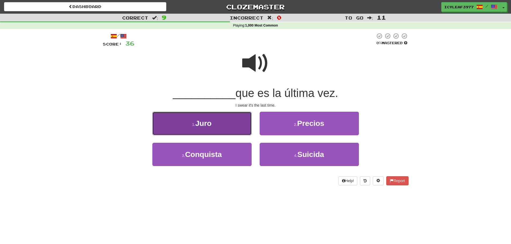
click at [220, 122] on button "1 . Juro" at bounding box center [201, 123] width 99 height 23
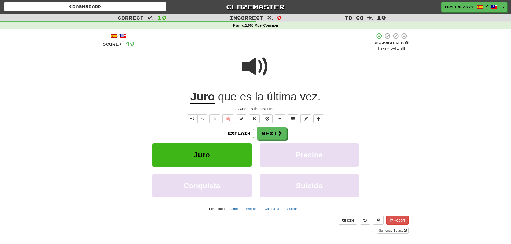
click at [263, 126] on div "/ Score: 40 + 4 25 % Mastered Review: [DATE] Juro que es la última vez . I swea…" at bounding box center [256, 133] width 306 height 201
click at [262, 127] on button "Next" at bounding box center [272, 133] width 30 height 12
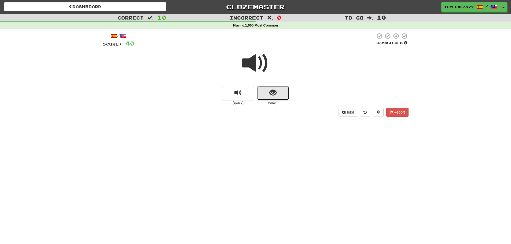
click at [267, 98] on button "show sentence" at bounding box center [273, 93] width 32 height 14
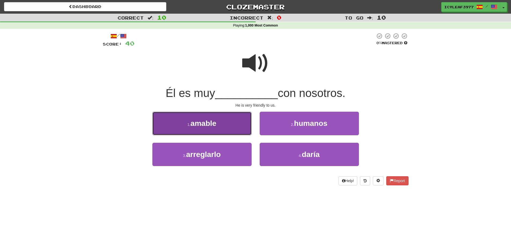
click at [218, 122] on button "1 . amable" at bounding box center [201, 123] width 99 height 23
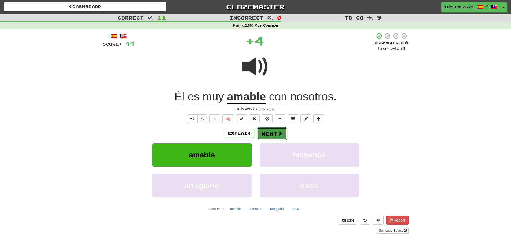
click at [273, 134] on button "Next" at bounding box center [272, 134] width 30 height 12
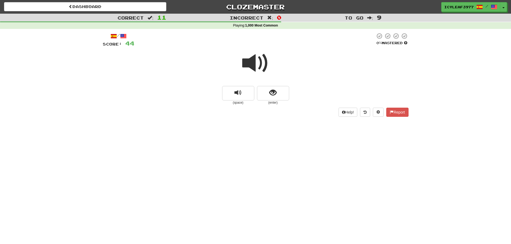
click at [250, 65] on span at bounding box center [255, 63] width 27 height 27
click at [272, 89] on span "show sentence" at bounding box center [272, 92] width 7 height 7
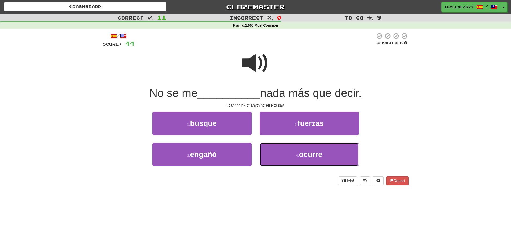
drag, startPoint x: 288, startPoint y: 148, endPoint x: 239, endPoint y: 88, distance: 78.0
click at [239, 88] on div "/ Score: 44 0 % Mastered No se me __________ nada más que decir. I can't think …" at bounding box center [256, 109] width 306 height 153
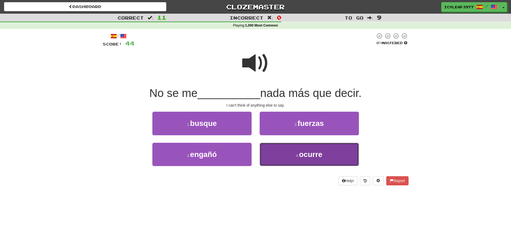
click at [278, 149] on button "4 . ocurre" at bounding box center [309, 154] width 99 height 23
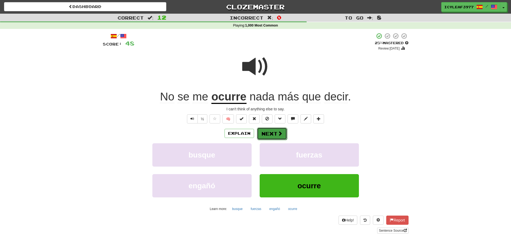
click at [272, 135] on button "Next" at bounding box center [272, 134] width 30 height 12
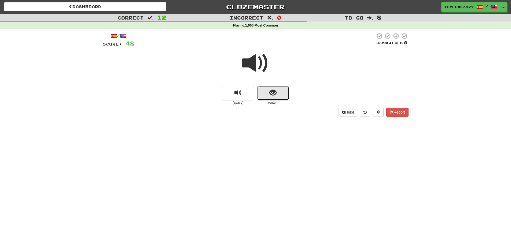
click at [262, 94] on button "show sentence" at bounding box center [273, 93] width 32 height 14
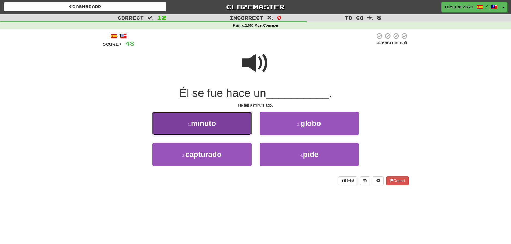
click at [221, 120] on button "1 . minuto" at bounding box center [201, 123] width 99 height 23
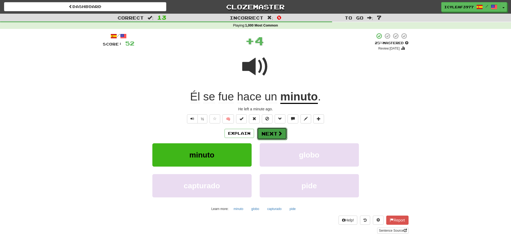
click at [268, 135] on button "Next" at bounding box center [272, 134] width 30 height 12
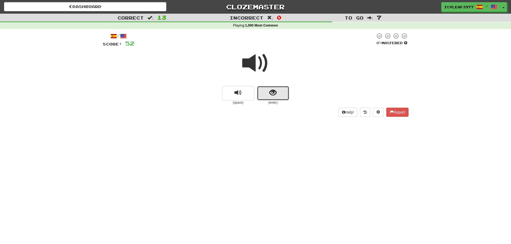
click at [273, 97] on button "show sentence" at bounding box center [273, 93] width 32 height 14
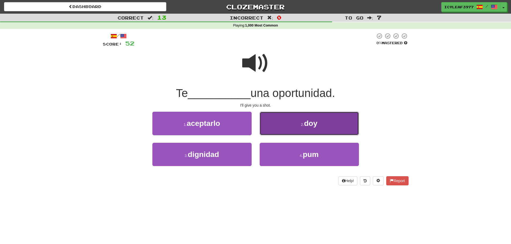
click at [280, 124] on button "2 . doy" at bounding box center [309, 123] width 99 height 23
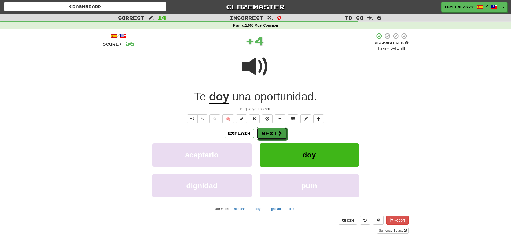
click at [269, 130] on button "Next" at bounding box center [272, 133] width 30 height 12
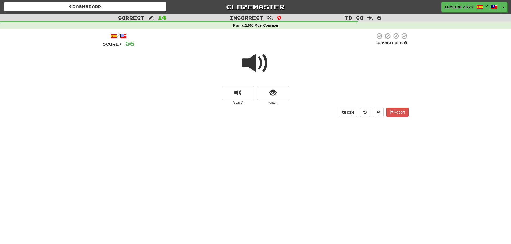
click at [259, 68] on span at bounding box center [255, 63] width 27 height 27
click at [273, 98] on button "show sentence" at bounding box center [273, 93] width 32 height 14
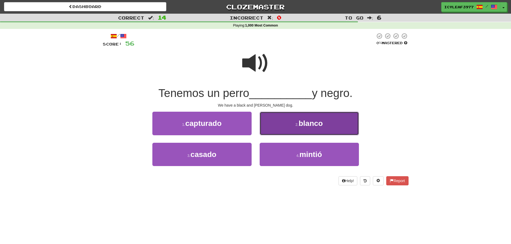
click at [277, 120] on button "2 . blanco" at bounding box center [309, 123] width 99 height 23
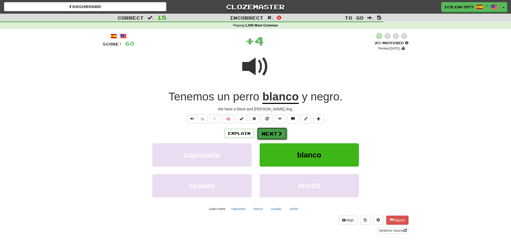
click at [274, 129] on button "Next" at bounding box center [272, 134] width 30 height 12
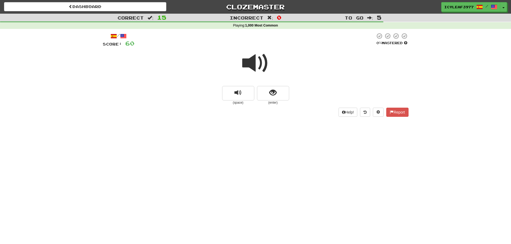
click at [256, 70] on span at bounding box center [255, 63] width 27 height 27
click at [274, 101] on small "(enter)" at bounding box center [273, 103] width 32 height 5
click at [274, 98] on button "show sentence" at bounding box center [273, 93] width 32 height 14
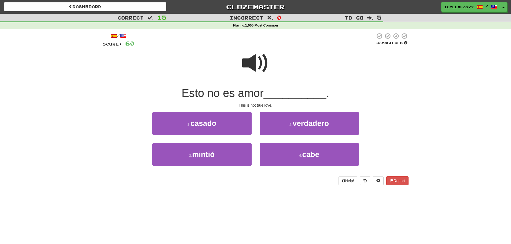
click at [257, 68] on span at bounding box center [255, 63] width 27 height 27
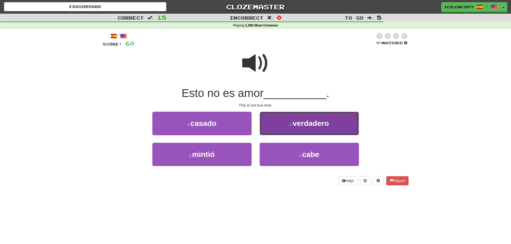
click at [280, 125] on button "2 . verdadero" at bounding box center [309, 123] width 99 height 23
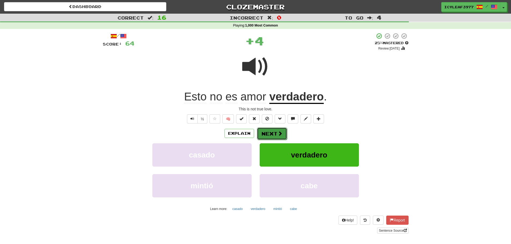
click at [270, 131] on button "Next" at bounding box center [272, 134] width 30 height 12
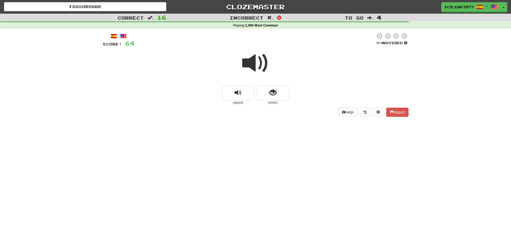
click at [258, 62] on span at bounding box center [255, 63] width 27 height 27
click at [266, 92] on button "show sentence" at bounding box center [273, 93] width 32 height 14
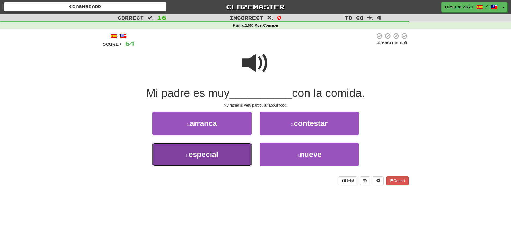
click at [205, 152] on span "especial" at bounding box center [204, 155] width 30 height 8
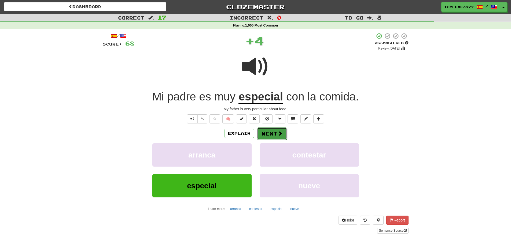
click at [264, 135] on button "Next" at bounding box center [272, 134] width 30 height 12
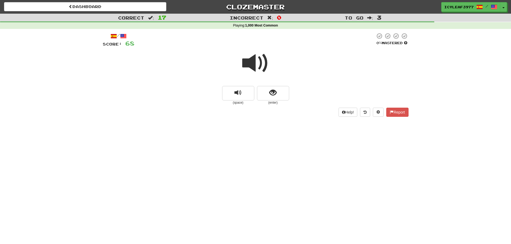
click at [256, 66] on span at bounding box center [255, 63] width 27 height 27
click at [265, 90] on button "show sentence" at bounding box center [273, 93] width 32 height 14
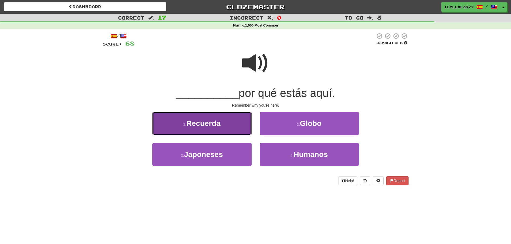
click at [218, 118] on button "1 . Recuerda" at bounding box center [201, 123] width 99 height 23
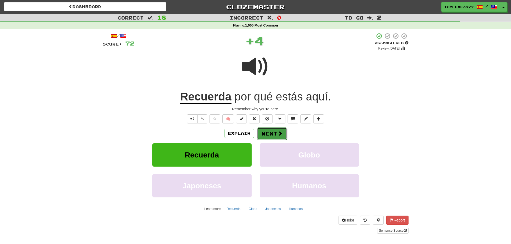
click at [265, 130] on button "Next" at bounding box center [272, 134] width 30 height 12
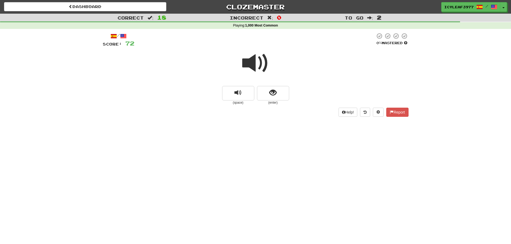
click at [260, 69] on span at bounding box center [255, 63] width 27 height 27
click at [279, 97] on button "show sentence" at bounding box center [273, 93] width 32 height 14
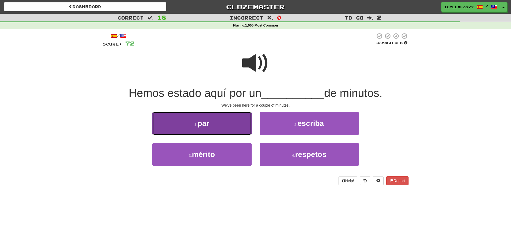
click at [233, 129] on button "1 . par" at bounding box center [201, 123] width 99 height 23
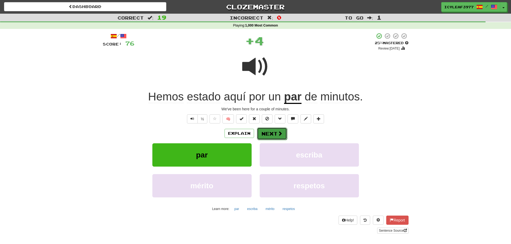
click at [259, 132] on button "Next" at bounding box center [272, 134] width 30 height 12
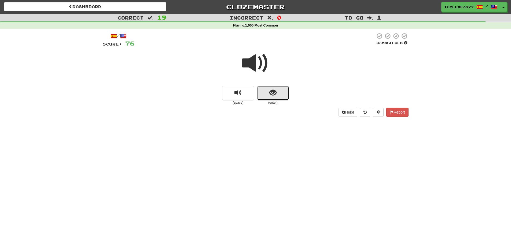
click at [273, 97] on span "show sentence" at bounding box center [272, 92] width 7 height 7
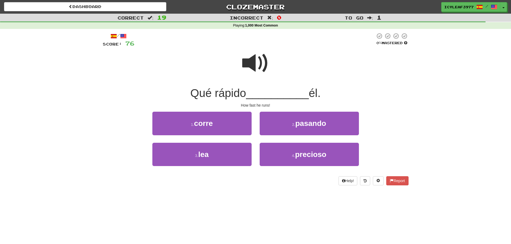
click at [260, 74] on span at bounding box center [255, 63] width 27 height 27
drag, startPoint x: 195, startPoint y: 106, endPoint x: 189, endPoint y: 109, distance: 6.6
drag, startPoint x: 189, startPoint y: 109, endPoint x: 143, endPoint y: 77, distance: 56.4
click at [144, 79] on div at bounding box center [256, 67] width 306 height 38
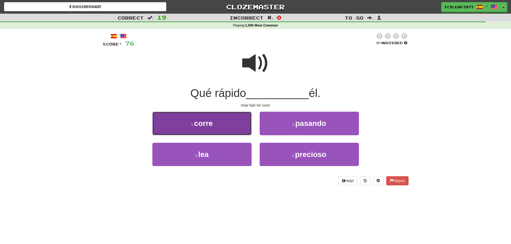
click at [237, 126] on button "1 . corre" at bounding box center [201, 123] width 99 height 23
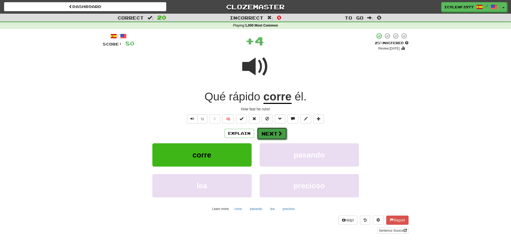
click at [264, 133] on button "Next" at bounding box center [272, 134] width 30 height 12
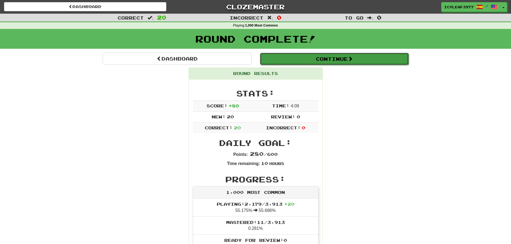
click at [315, 54] on button "Continue" at bounding box center [334, 59] width 149 height 12
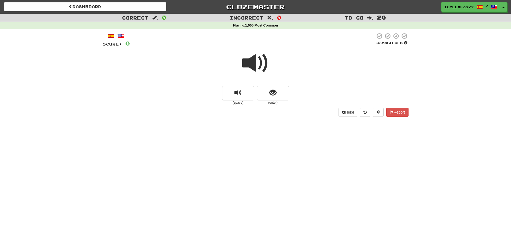
click at [248, 68] on span at bounding box center [255, 63] width 27 height 27
click at [267, 89] on button "show sentence" at bounding box center [273, 93] width 32 height 14
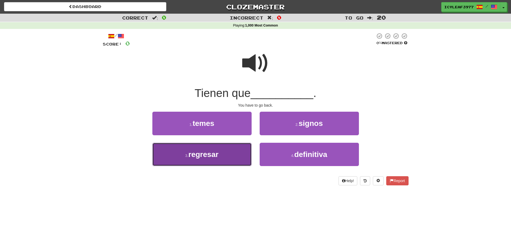
click at [223, 152] on button "3 . regresar" at bounding box center [201, 154] width 99 height 23
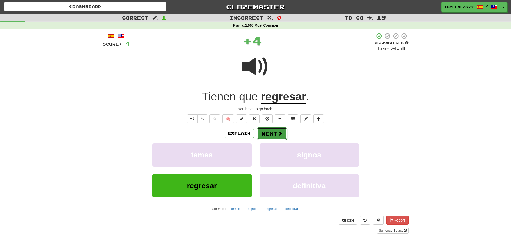
click at [269, 135] on button "Next" at bounding box center [272, 134] width 30 height 12
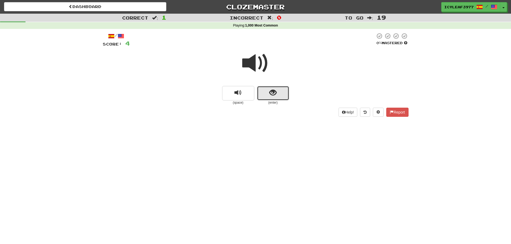
click at [282, 94] on button "show sentence" at bounding box center [273, 93] width 32 height 14
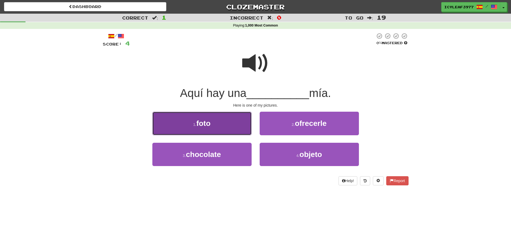
click at [218, 124] on button "1 . foto" at bounding box center [201, 123] width 99 height 23
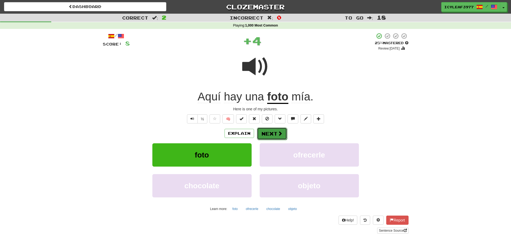
click at [272, 133] on button "Next" at bounding box center [272, 134] width 30 height 12
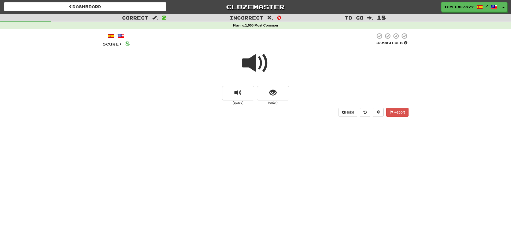
click at [248, 59] on span at bounding box center [255, 63] width 27 height 27
click at [270, 92] on span "show sentence" at bounding box center [272, 92] width 7 height 7
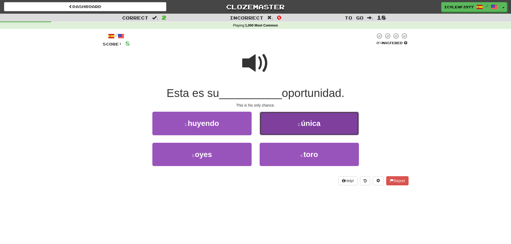
click at [287, 122] on button "2 . única" at bounding box center [309, 123] width 99 height 23
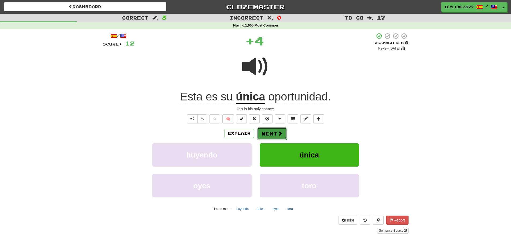
click at [272, 133] on button "Next" at bounding box center [272, 134] width 30 height 12
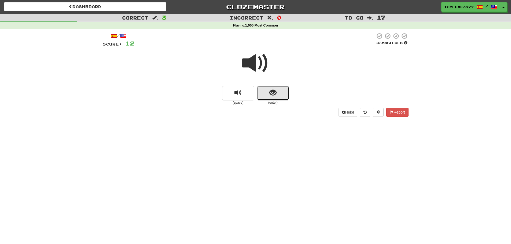
click at [262, 87] on button "show sentence" at bounding box center [273, 93] width 32 height 14
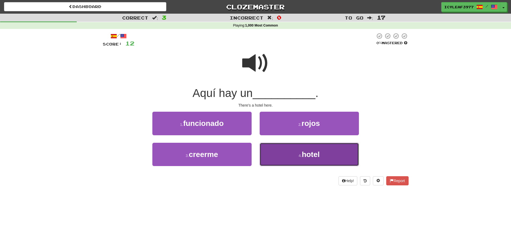
click at [278, 150] on button "4 . hotel" at bounding box center [309, 154] width 99 height 23
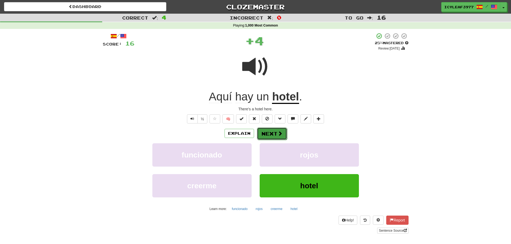
click at [268, 134] on button "Next" at bounding box center [272, 134] width 30 height 12
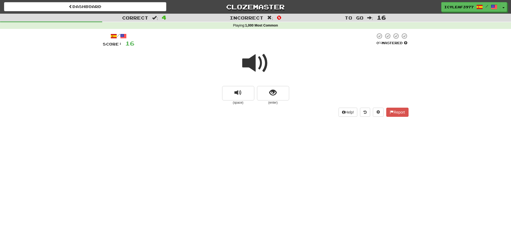
click at [253, 68] on span at bounding box center [255, 63] width 27 height 27
click at [274, 93] on span "show sentence" at bounding box center [272, 92] width 7 height 7
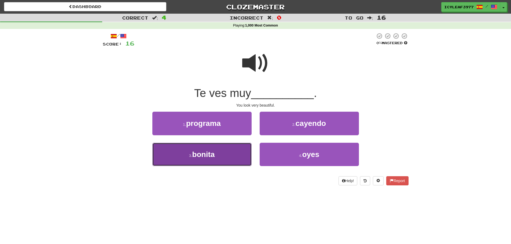
click at [222, 155] on button "3 . bonita" at bounding box center [201, 154] width 99 height 23
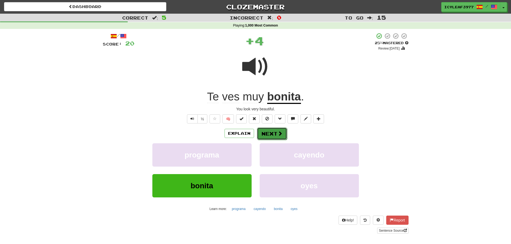
click at [266, 132] on button "Next" at bounding box center [272, 134] width 30 height 12
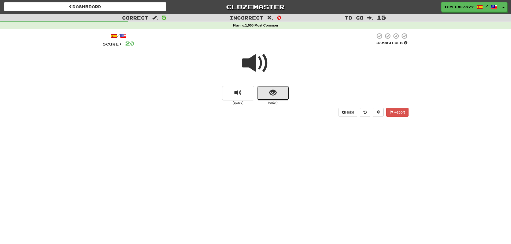
click at [269, 96] on button "show sentence" at bounding box center [273, 93] width 32 height 14
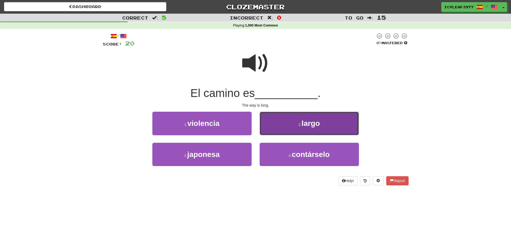
click at [286, 126] on button "2 . largo" at bounding box center [309, 123] width 99 height 23
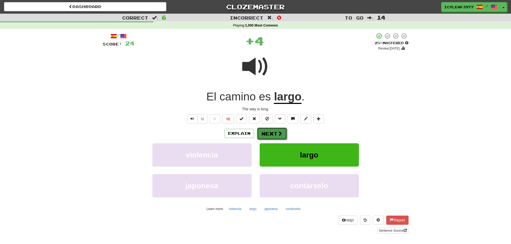
click at [269, 134] on button "Next" at bounding box center [272, 134] width 30 height 12
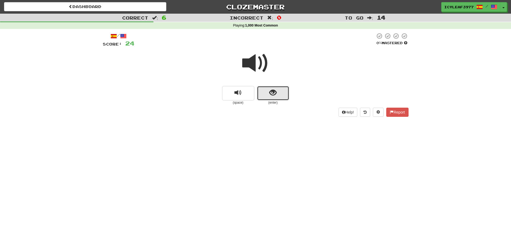
click at [269, 95] on span "show sentence" at bounding box center [272, 92] width 7 height 7
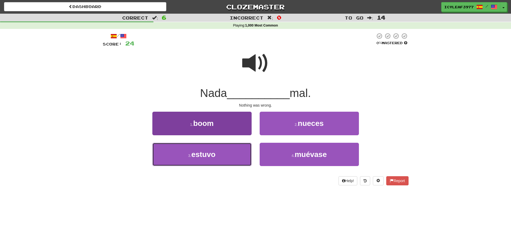
click at [217, 154] on button "3 . estuvo" at bounding box center [201, 154] width 99 height 23
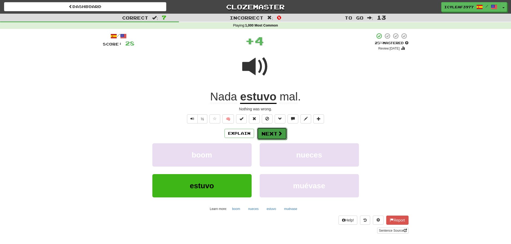
click at [273, 132] on button "Next" at bounding box center [272, 134] width 30 height 12
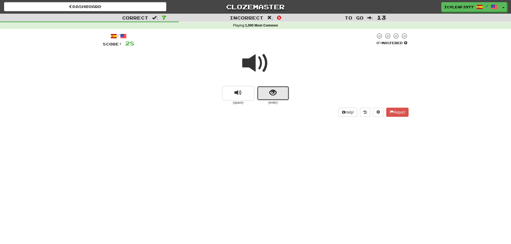
click at [266, 90] on button "show sentence" at bounding box center [273, 93] width 32 height 14
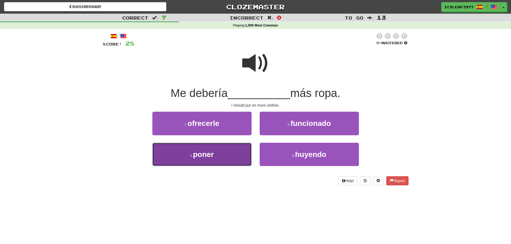
click at [230, 153] on button "3 . poner" at bounding box center [201, 154] width 99 height 23
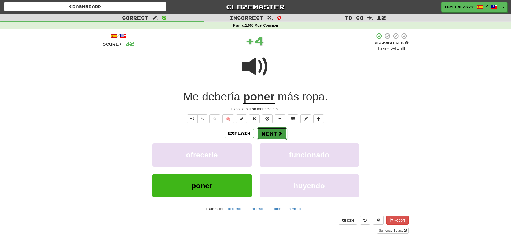
click at [272, 131] on button "Next" at bounding box center [272, 134] width 30 height 12
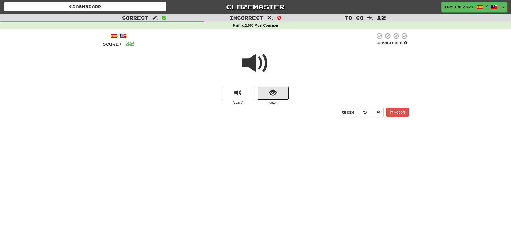
click at [263, 94] on button "show sentence" at bounding box center [273, 93] width 32 height 14
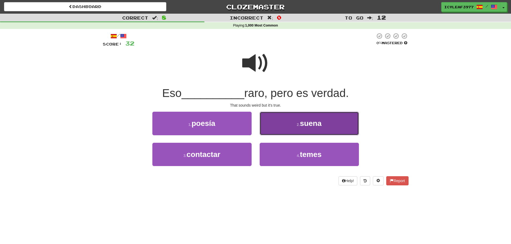
click at [279, 125] on button "2 . suena" at bounding box center [309, 123] width 99 height 23
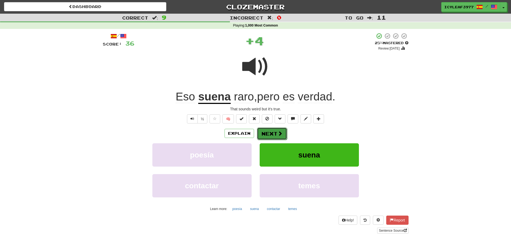
click at [267, 134] on button "Next" at bounding box center [272, 134] width 30 height 12
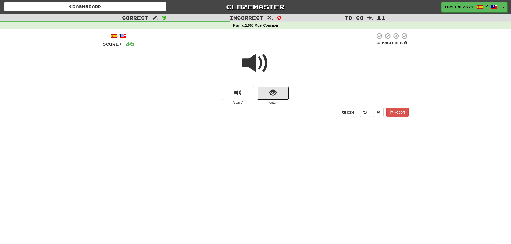
click at [271, 97] on button "show sentence" at bounding box center [273, 93] width 32 height 14
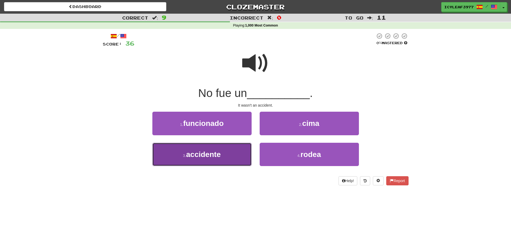
click at [222, 153] on button "3 . accidente" at bounding box center [201, 154] width 99 height 23
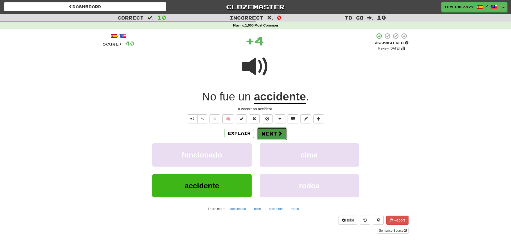
click at [273, 135] on button "Next" at bounding box center [272, 134] width 30 height 12
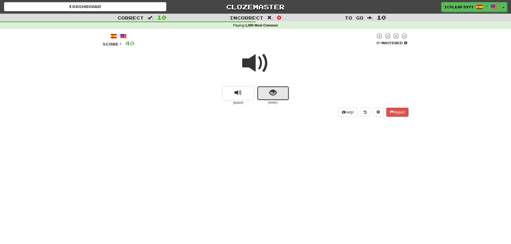
click at [267, 94] on button "show sentence" at bounding box center [273, 93] width 32 height 14
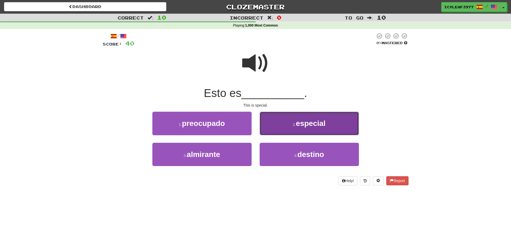
click at [279, 123] on button "2 . especial" at bounding box center [309, 123] width 99 height 23
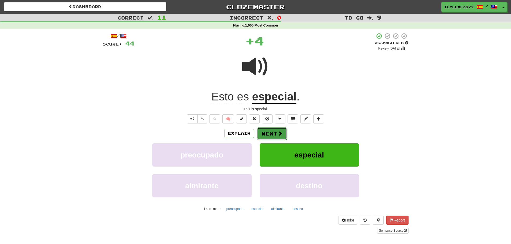
click at [270, 133] on button "Next" at bounding box center [272, 134] width 30 height 12
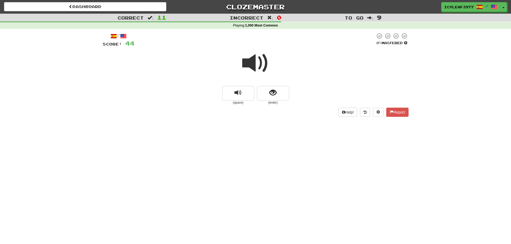
click at [247, 60] on span at bounding box center [255, 63] width 27 height 27
click at [269, 96] on button "show sentence" at bounding box center [273, 93] width 32 height 14
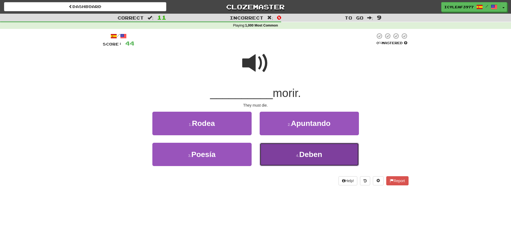
click at [278, 149] on button "4 . Deben" at bounding box center [309, 154] width 99 height 23
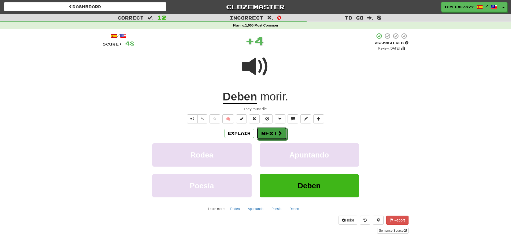
click at [274, 132] on button "Next" at bounding box center [272, 133] width 30 height 12
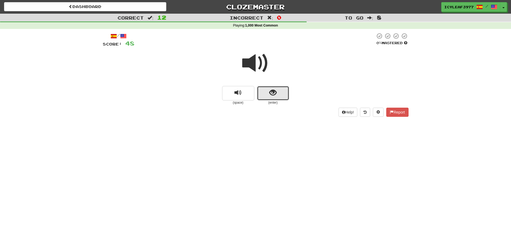
click at [271, 96] on span "show sentence" at bounding box center [272, 92] width 7 height 7
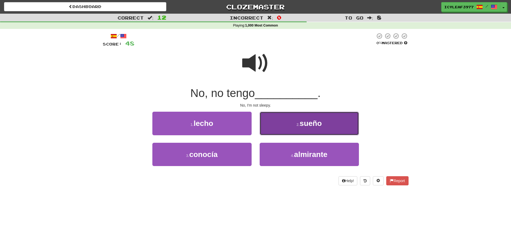
click at [280, 121] on button "2 . sueño" at bounding box center [309, 123] width 99 height 23
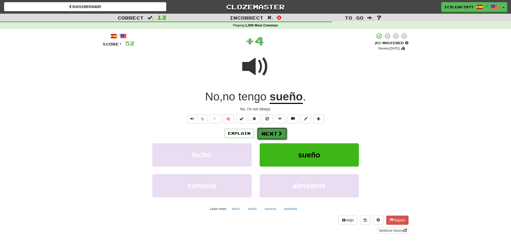
click at [274, 132] on button "Next" at bounding box center [272, 134] width 30 height 12
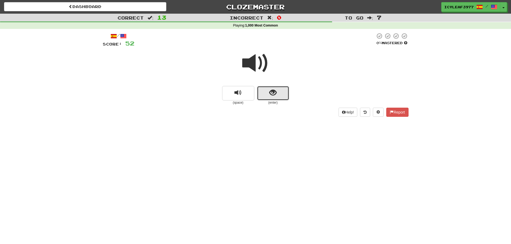
click at [265, 94] on button "show sentence" at bounding box center [273, 93] width 32 height 14
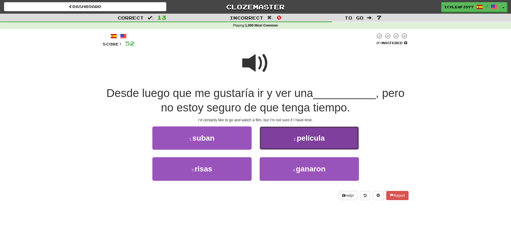
click at [281, 134] on button "2 . película" at bounding box center [309, 138] width 99 height 23
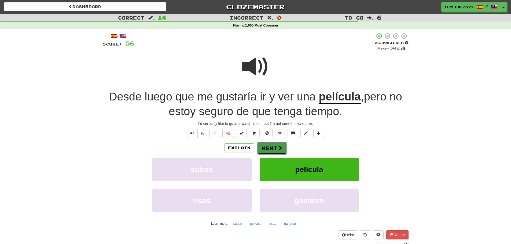
click at [268, 146] on button "Next" at bounding box center [272, 148] width 30 height 12
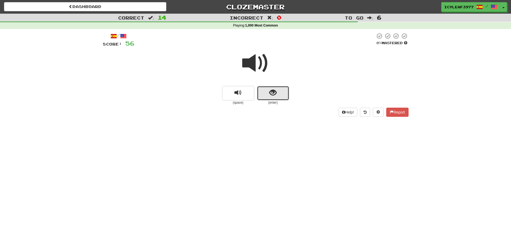
click at [264, 91] on button "show sentence" at bounding box center [273, 93] width 32 height 14
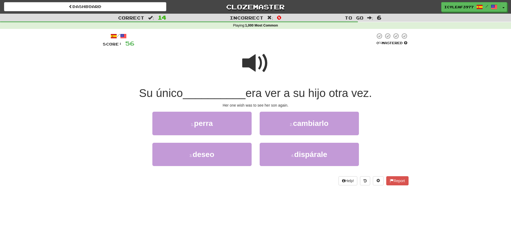
click at [258, 68] on span at bounding box center [255, 63] width 27 height 27
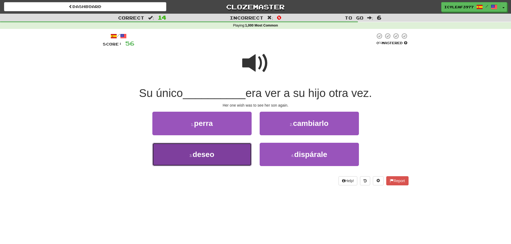
click at [209, 152] on span "deseo" at bounding box center [204, 155] width 22 height 8
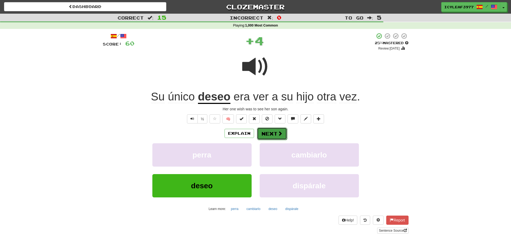
click at [272, 131] on button "Next" at bounding box center [272, 134] width 30 height 12
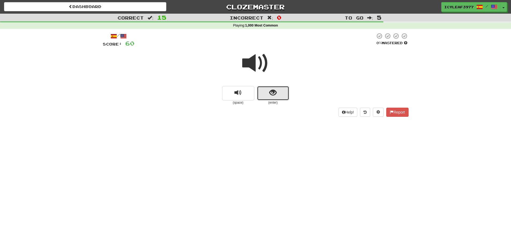
click at [263, 93] on button "show sentence" at bounding box center [273, 93] width 32 height 14
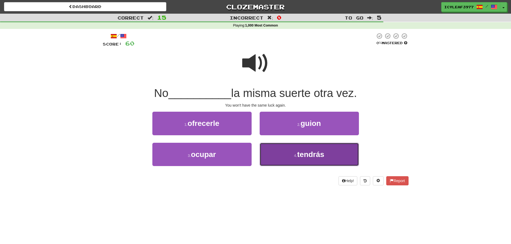
click at [286, 151] on button "4 . tendrás" at bounding box center [309, 154] width 99 height 23
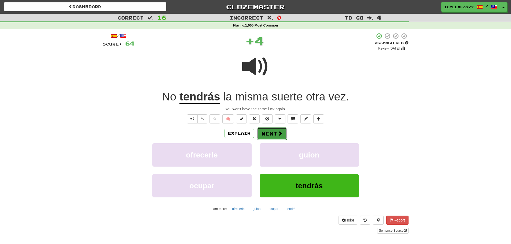
click at [272, 134] on button "Next" at bounding box center [272, 134] width 30 height 12
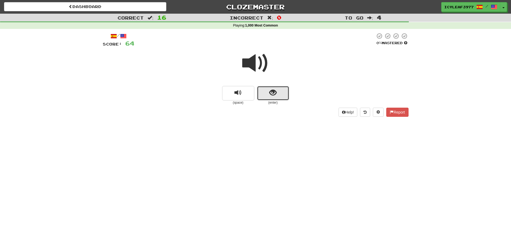
click at [262, 95] on button "show sentence" at bounding box center [273, 93] width 32 height 14
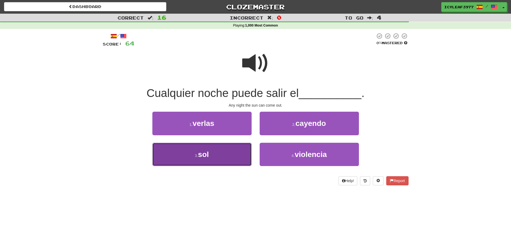
click at [224, 157] on button "3 . sol" at bounding box center [201, 154] width 99 height 23
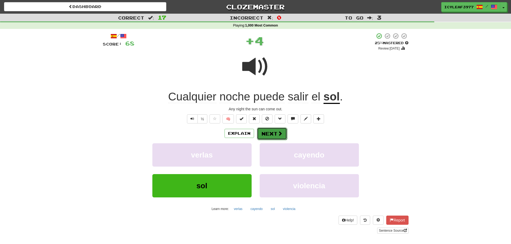
click at [266, 132] on button "Next" at bounding box center [272, 134] width 30 height 12
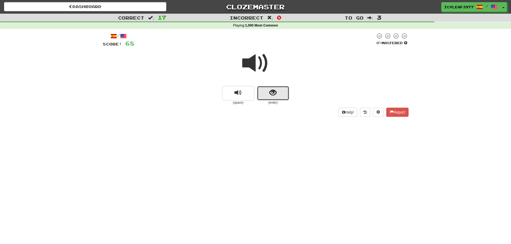
click at [260, 89] on button "show sentence" at bounding box center [273, 93] width 32 height 14
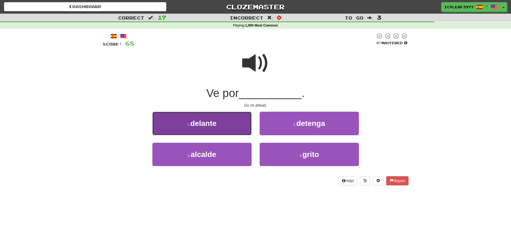
click at [234, 121] on button "1 . delante" at bounding box center [201, 123] width 99 height 23
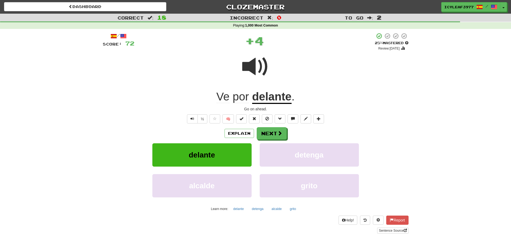
click at [224, 99] on span "Ve" at bounding box center [223, 96] width 13 height 13
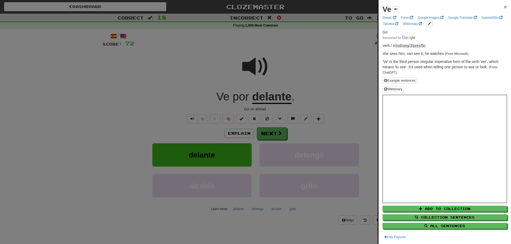
click at [504, 6] on span "×" at bounding box center [505, 7] width 3 height 6
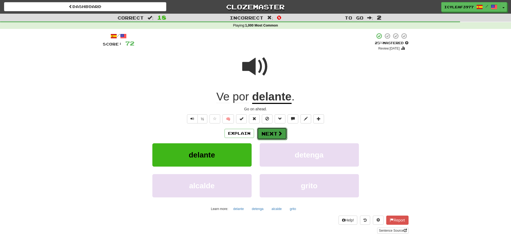
click at [278, 133] on span at bounding box center [280, 133] width 5 height 5
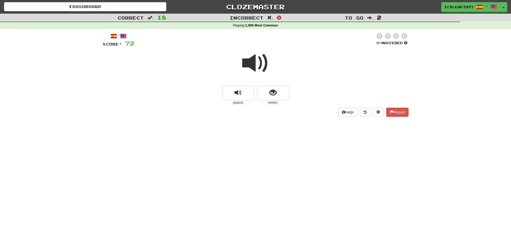
click at [254, 67] on span at bounding box center [255, 63] width 27 height 27
click at [272, 97] on span "show sentence" at bounding box center [272, 92] width 7 height 7
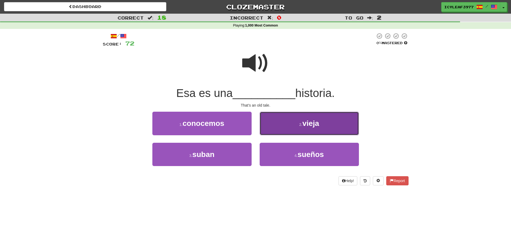
click at [273, 119] on button "2 . vieja" at bounding box center [309, 123] width 99 height 23
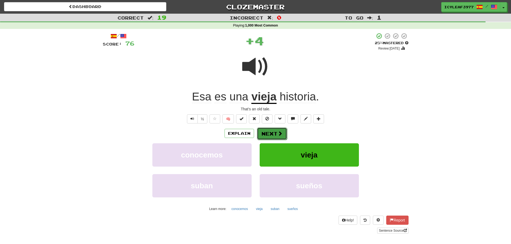
click at [266, 131] on button "Next" at bounding box center [272, 134] width 30 height 12
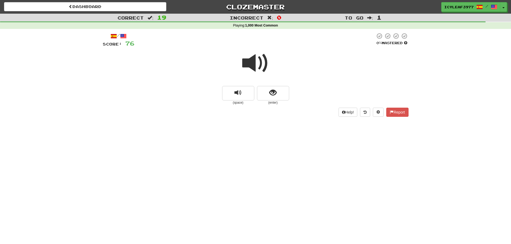
click at [252, 69] on span at bounding box center [255, 63] width 27 height 27
click at [266, 94] on button "show sentence" at bounding box center [273, 93] width 32 height 14
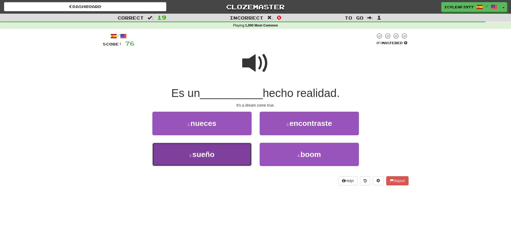
click at [232, 152] on button "3 . sueño" at bounding box center [201, 154] width 99 height 23
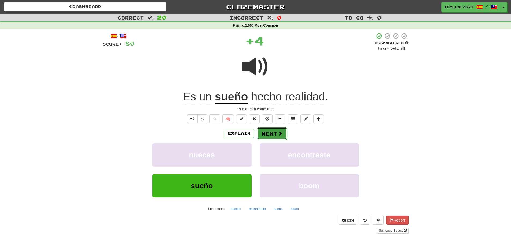
click at [272, 134] on button "Next" at bounding box center [272, 134] width 30 height 12
